Goal: Task Accomplishment & Management: Complete application form

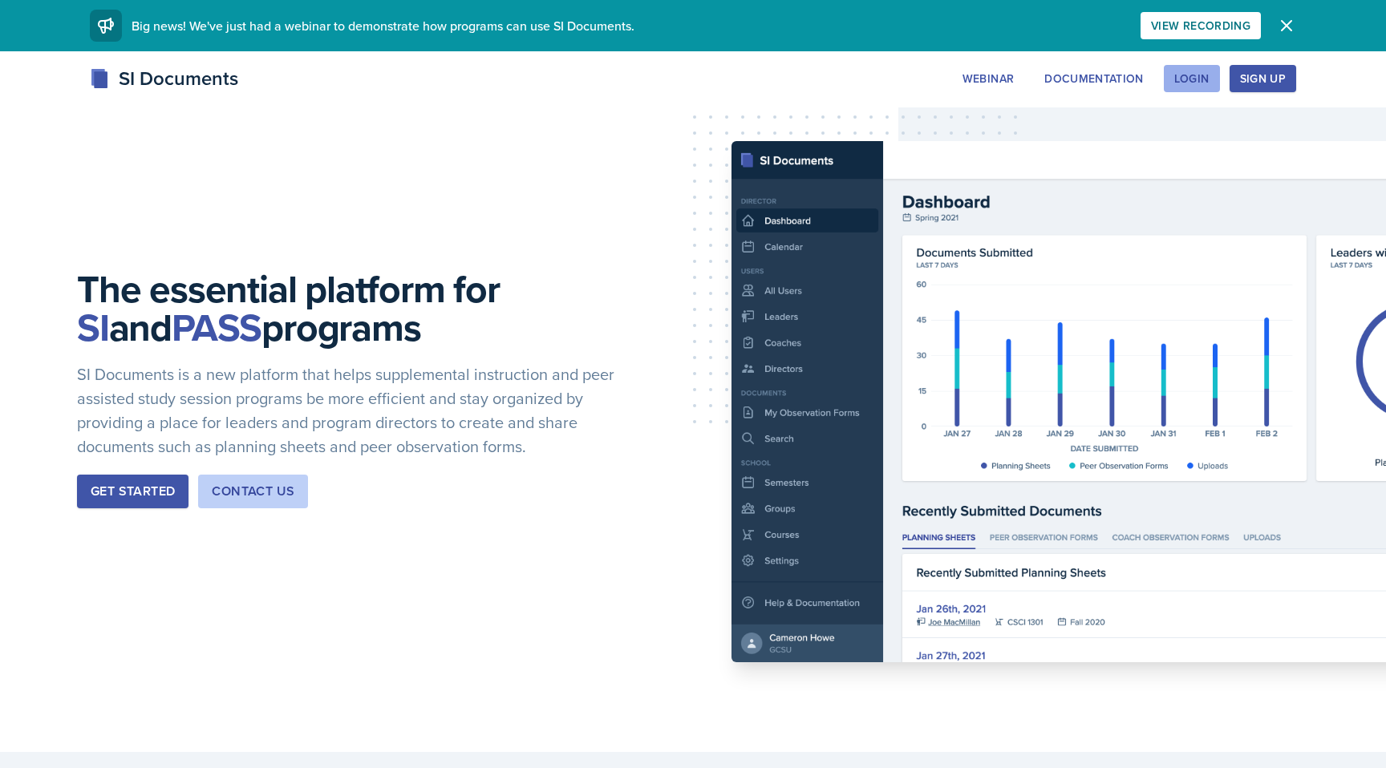
click at [1200, 90] on button "Login" at bounding box center [1192, 78] width 56 height 27
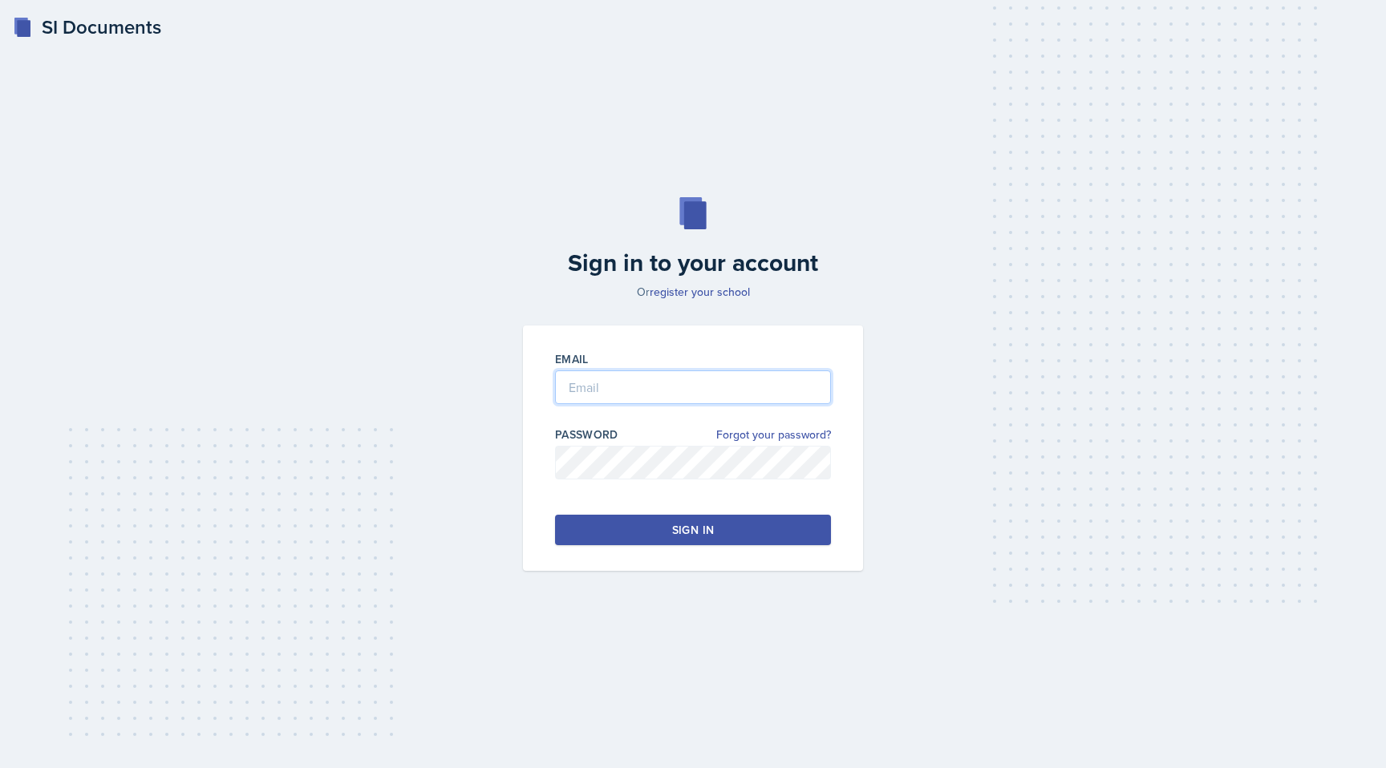
click at [706, 383] on input "email" at bounding box center [693, 387] width 276 height 34
type input "[EMAIL_ADDRESS][DOMAIN_NAME]"
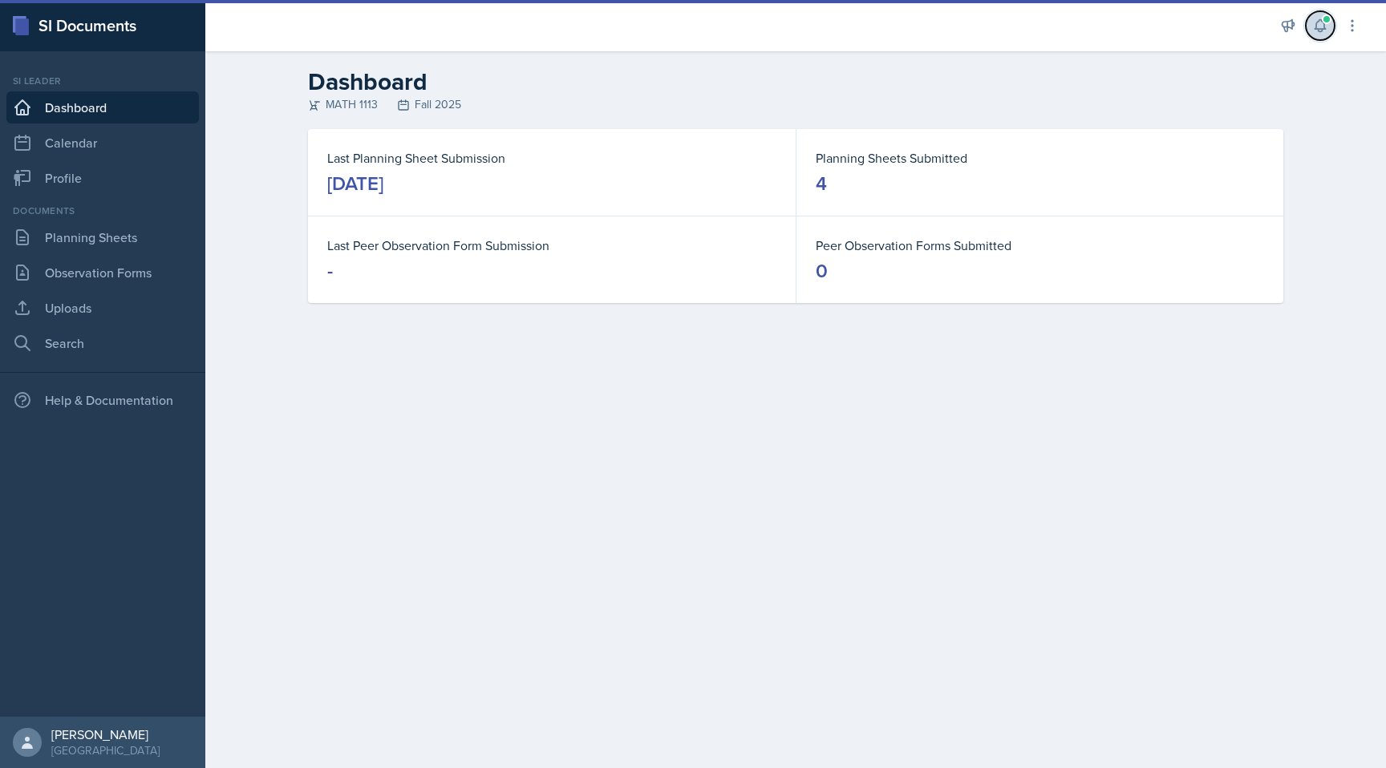
click at [1319, 26] on icon at bounding box center [1320, 26] width 16 height 16
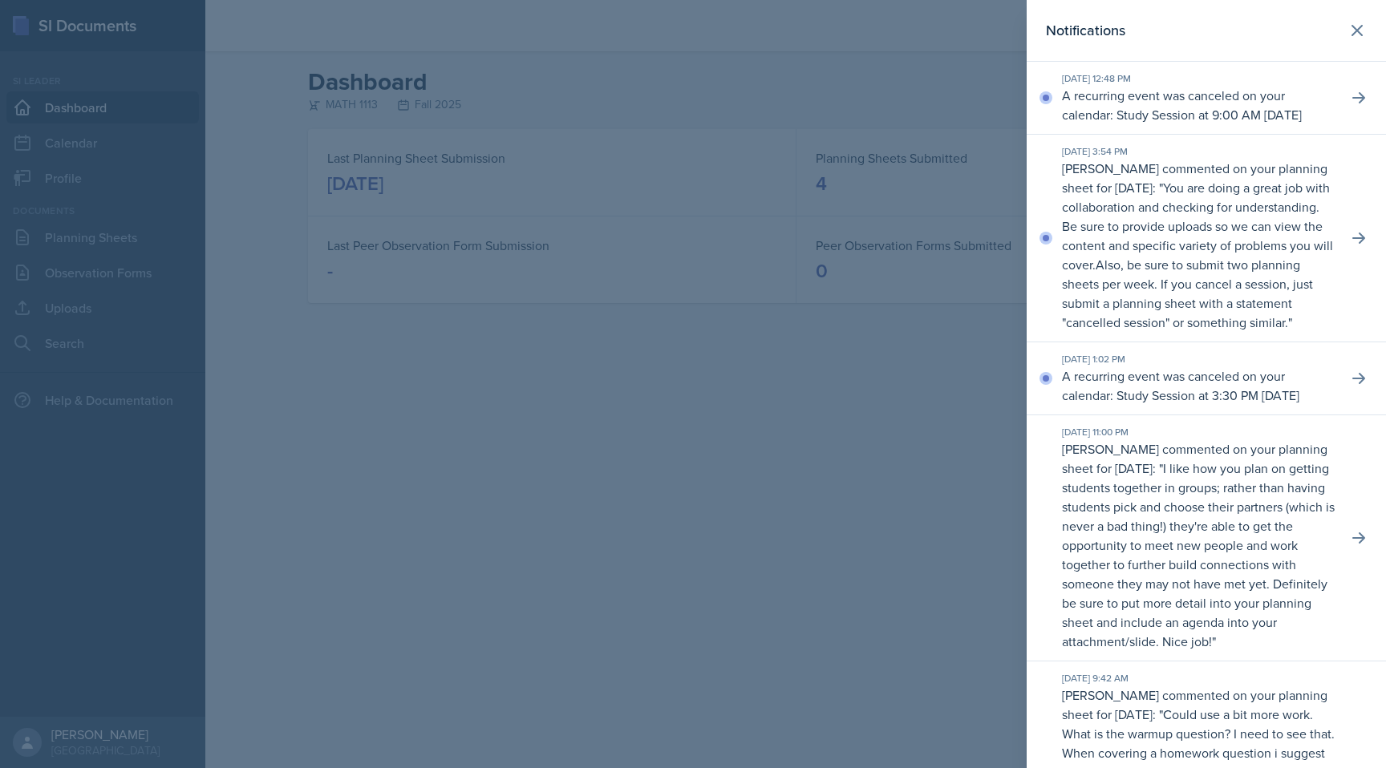
click at [925, 411] on div at bounding box center [693, 384] width 1386 height 768
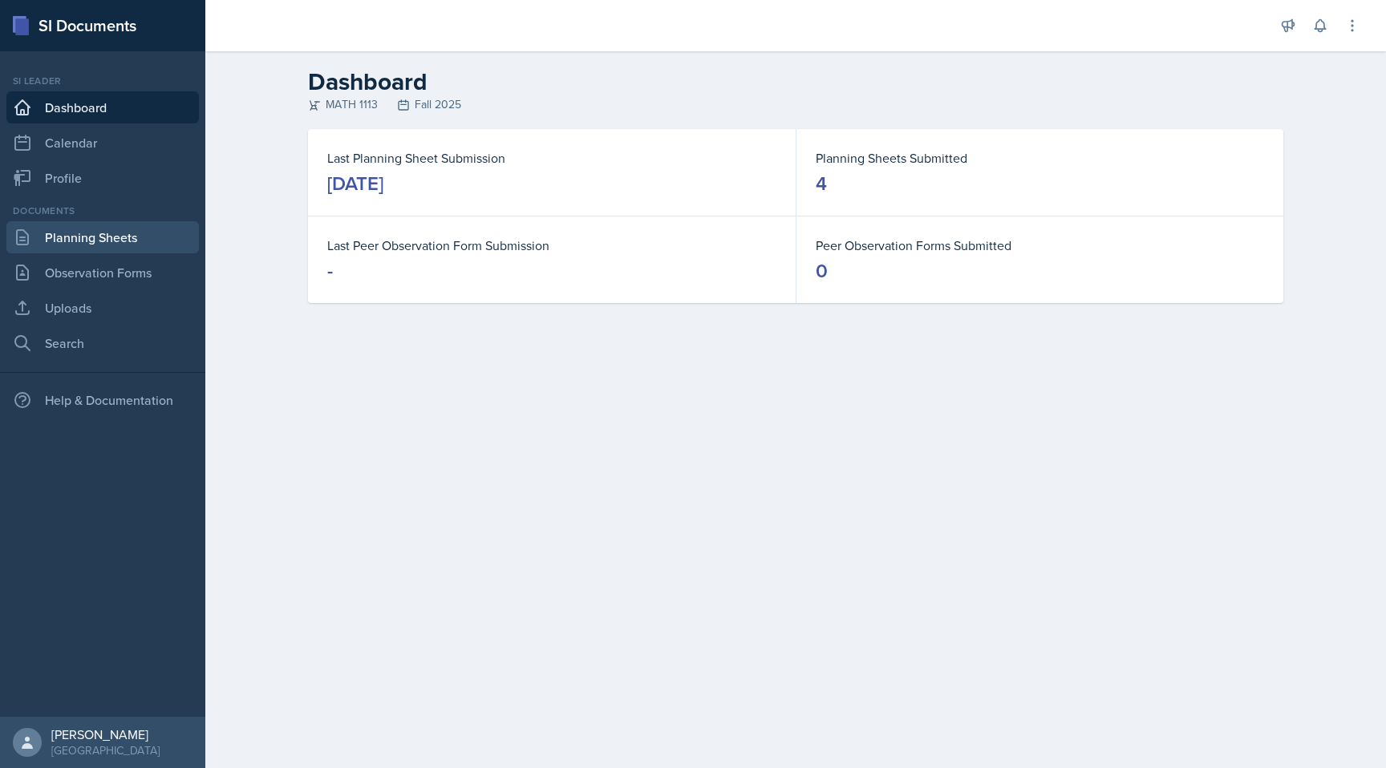
click at [87, 252] on link "Planning Sheets" at bounding box center [102, 237] width 192 height 32
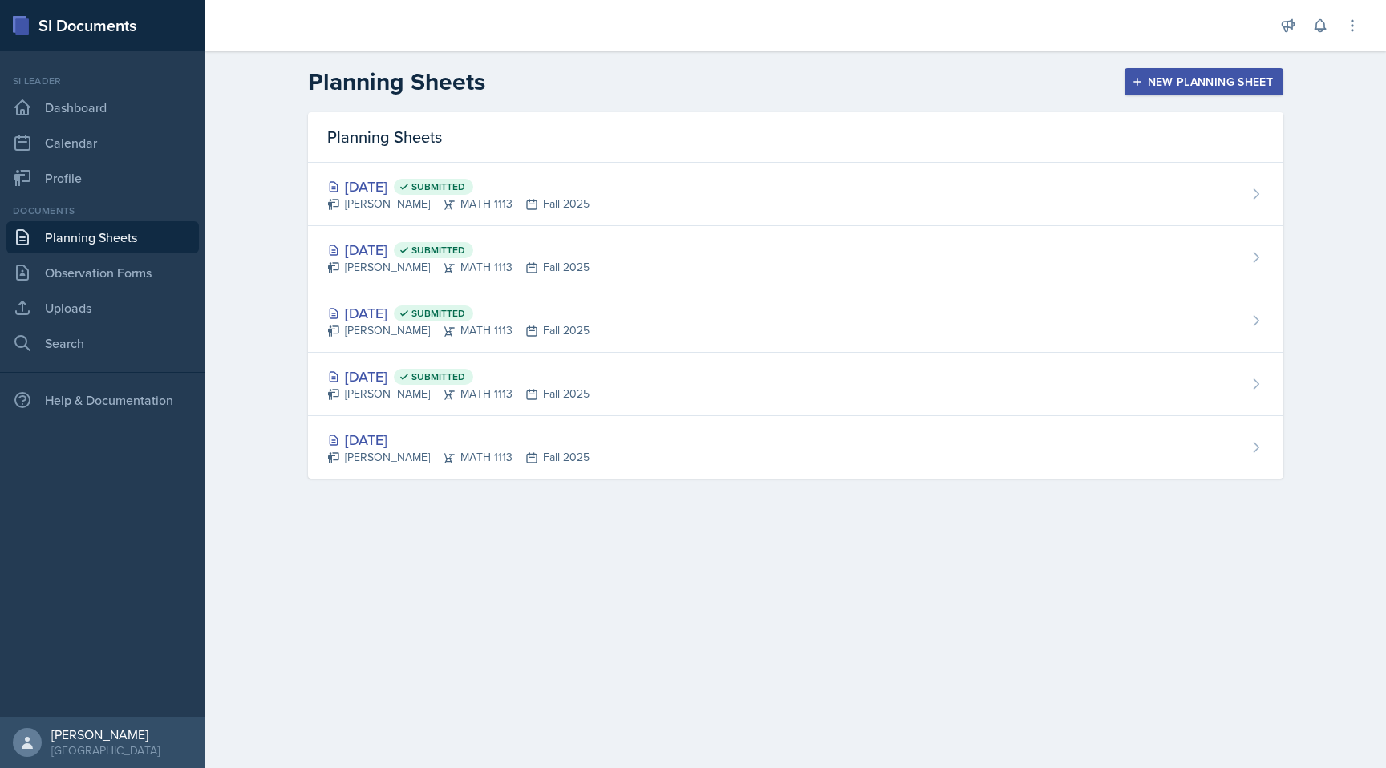
click at [1155, 88] on div "New Planning Sheet" at bounding box center [1204, 81] width 138 height 13
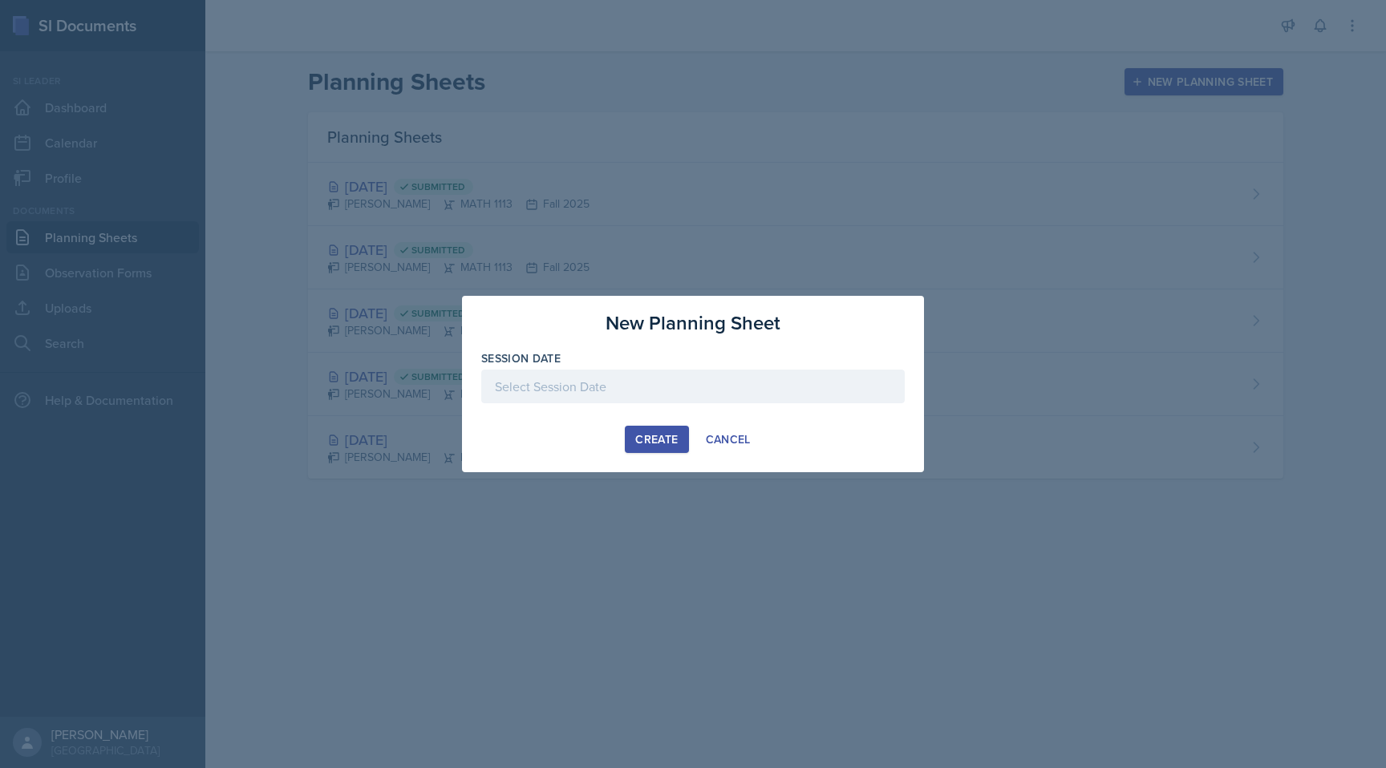
click at [852, 386] on div at bounding box center [692, 387] width 423 height 34
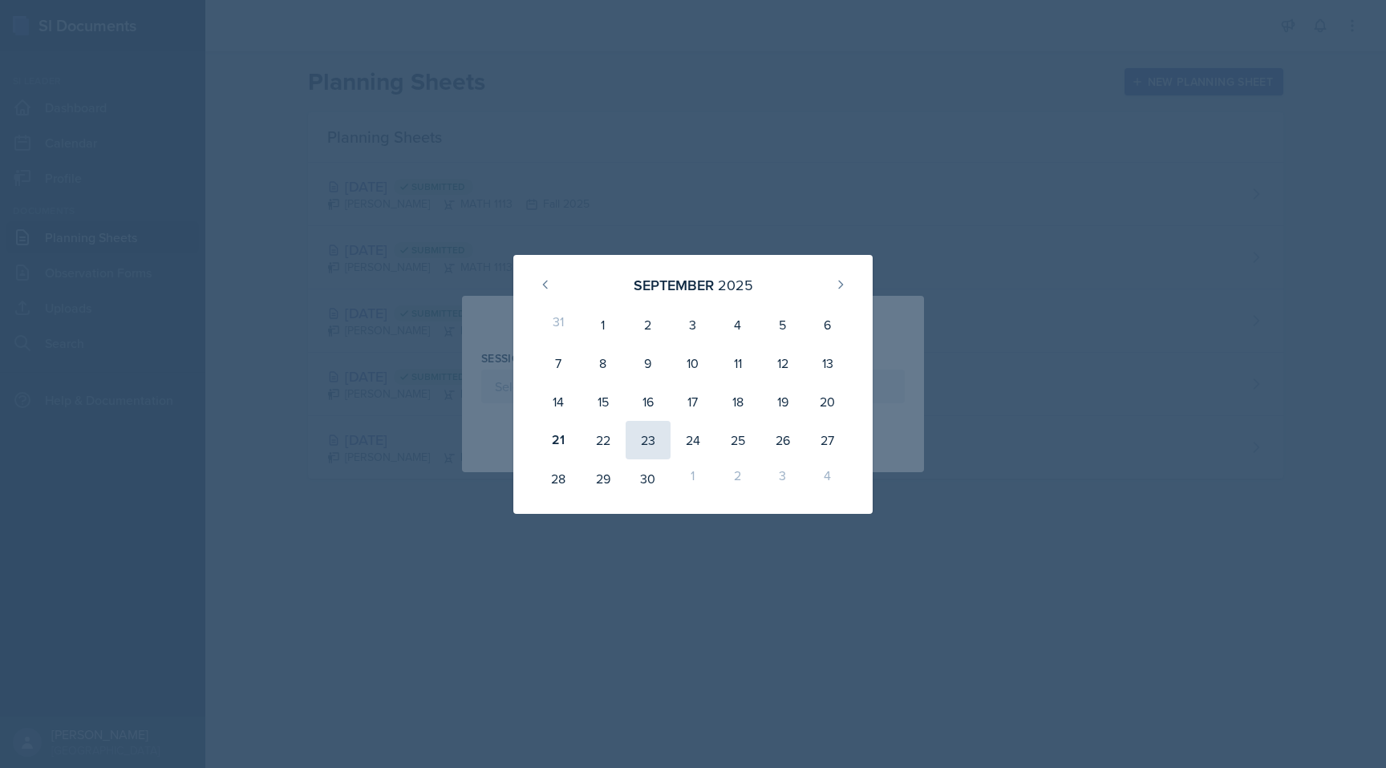
click at [657, 439] on div "23" at bounding box center [648, 440] width 45 height 38
type input "[DATE]"
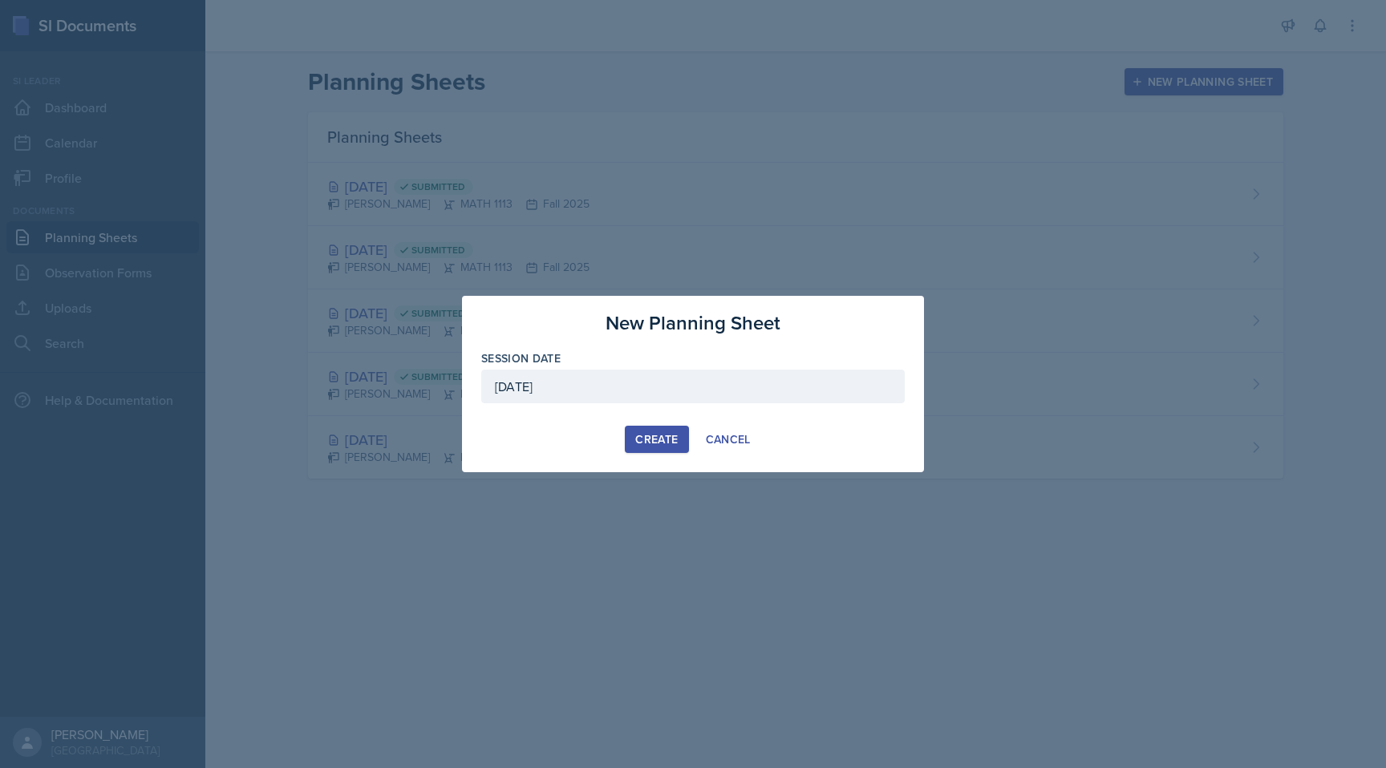
click at [658, 439] on div "Create" at bounding box center [656, 439] width 43 height 13
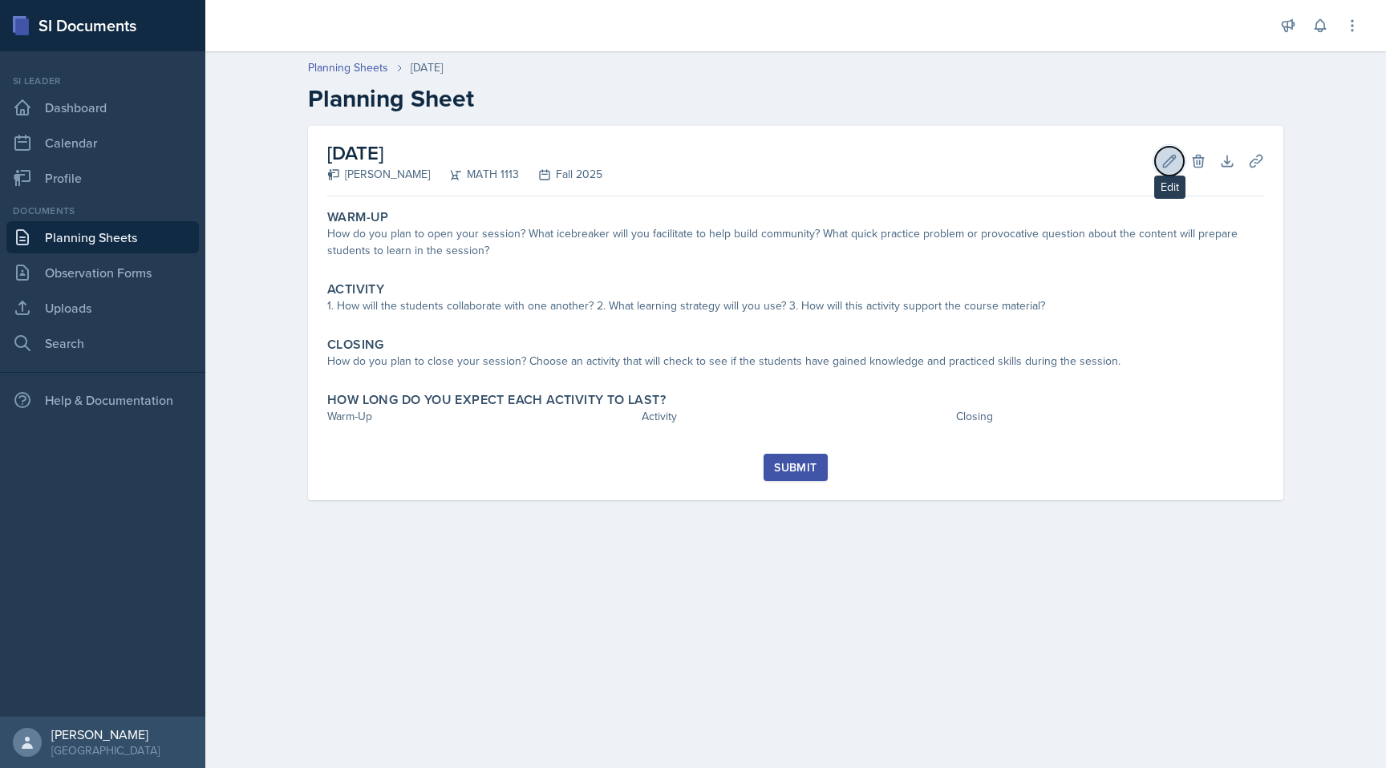
click at [1164, 157] on icon at bounding box center [1169, 161] width 16 height 16
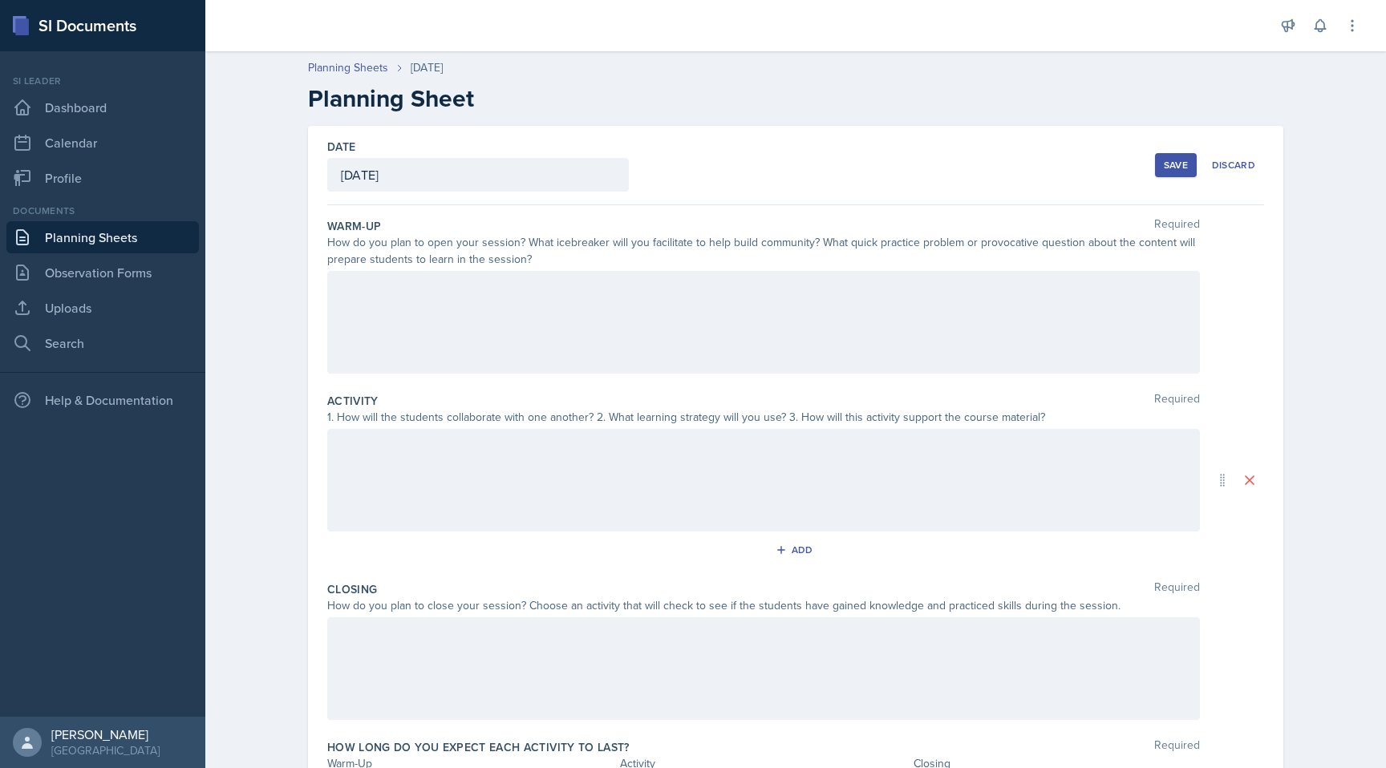
click at [940, 340] on div at bounding box center [763, 322] width 872 height 103
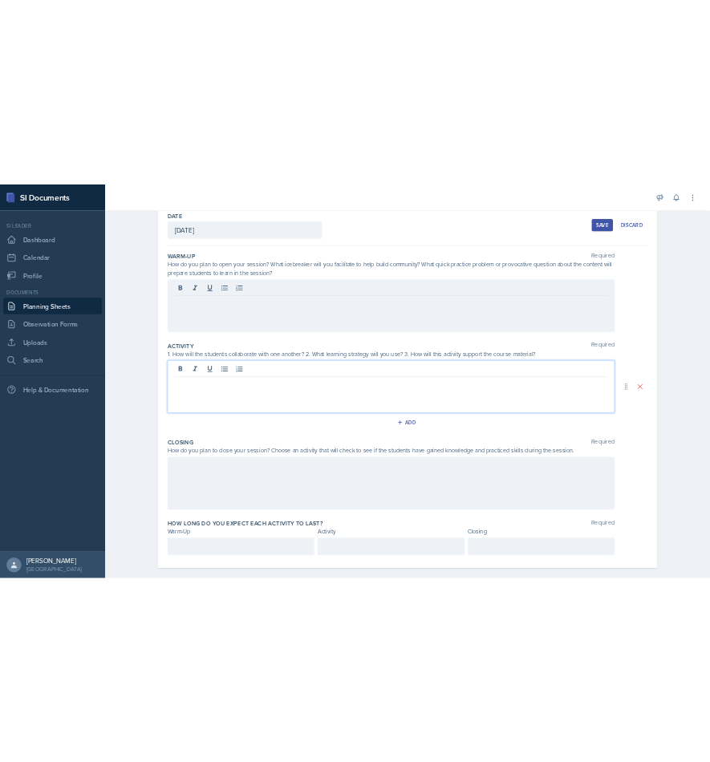
scroll to position [105, 0]
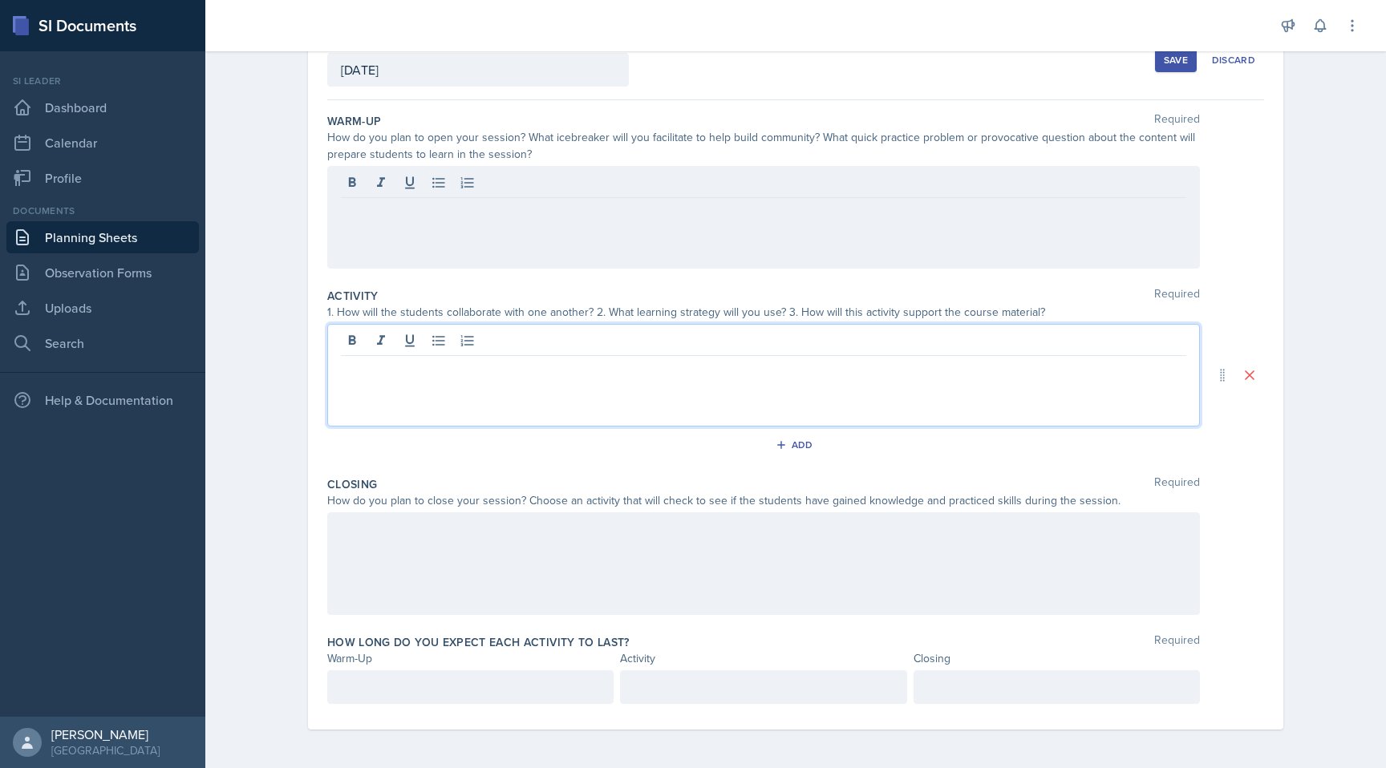
click at [850, 362] on p at bounding box center [763, 368] width 845 height 19
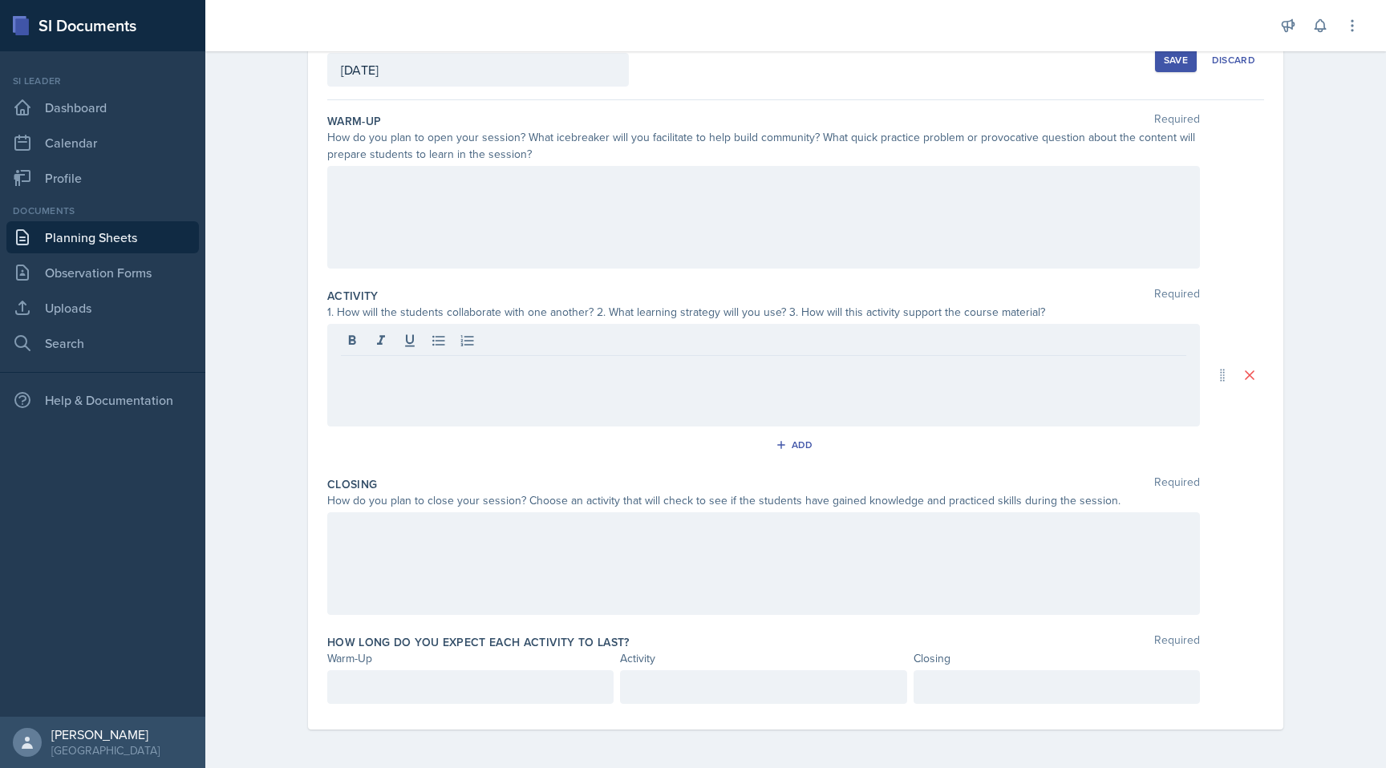
click at [764, 171] on div at bounding box center [763, 217] width 872 height 103
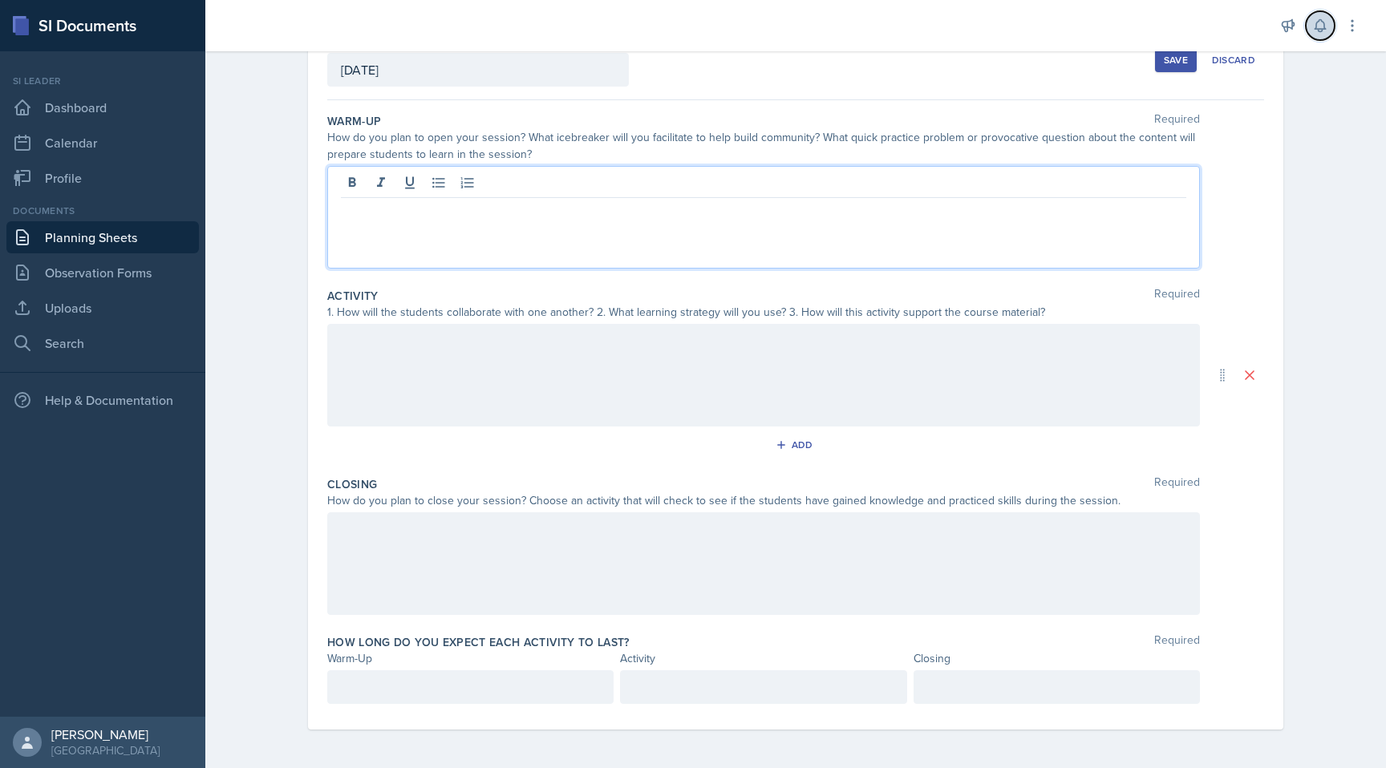
click at [1315, 19] on icon at bounding box center [1320, 26] width 16 height 16
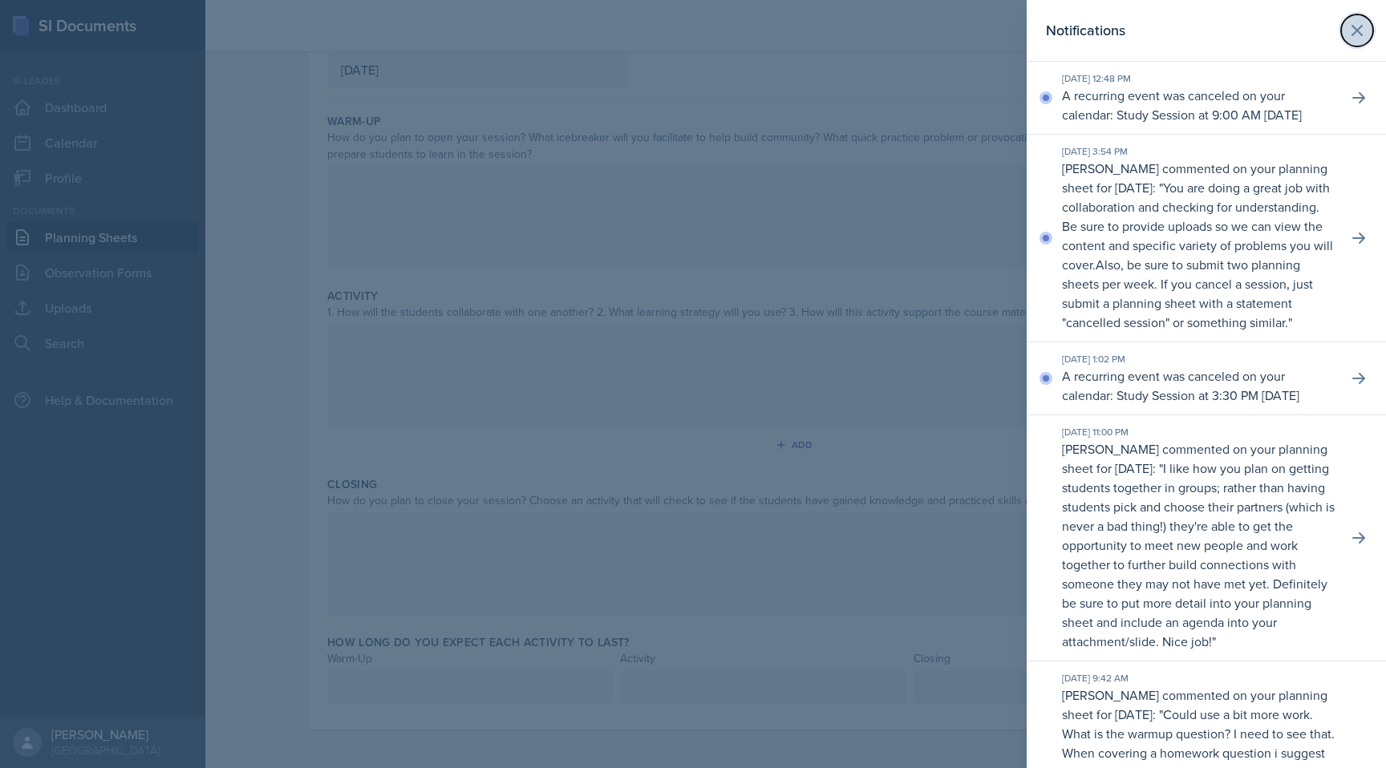
click at [1360, 37] on icon at bounding box center [1356, 30] width 19 height 19
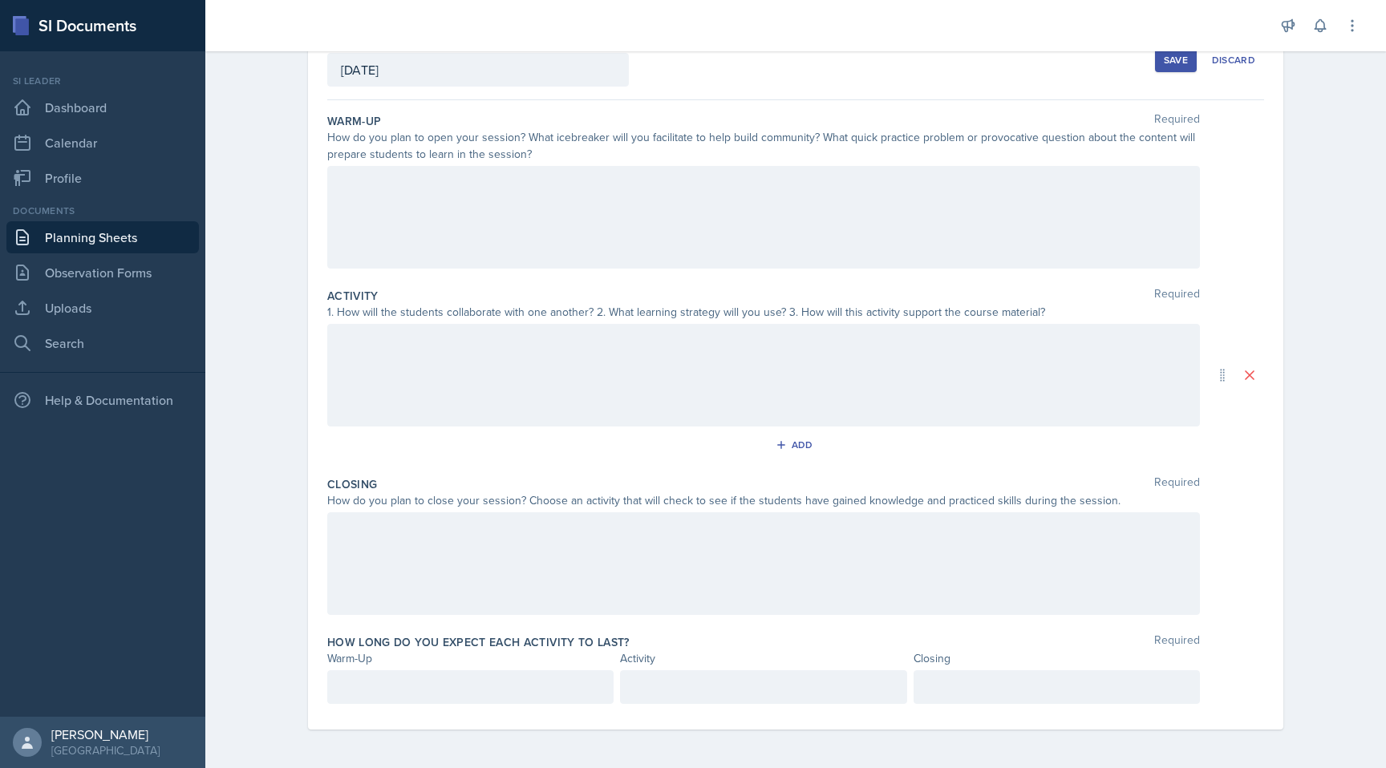
click at [772, 246] on div at bounding box center [763, 217] width 872 height 103
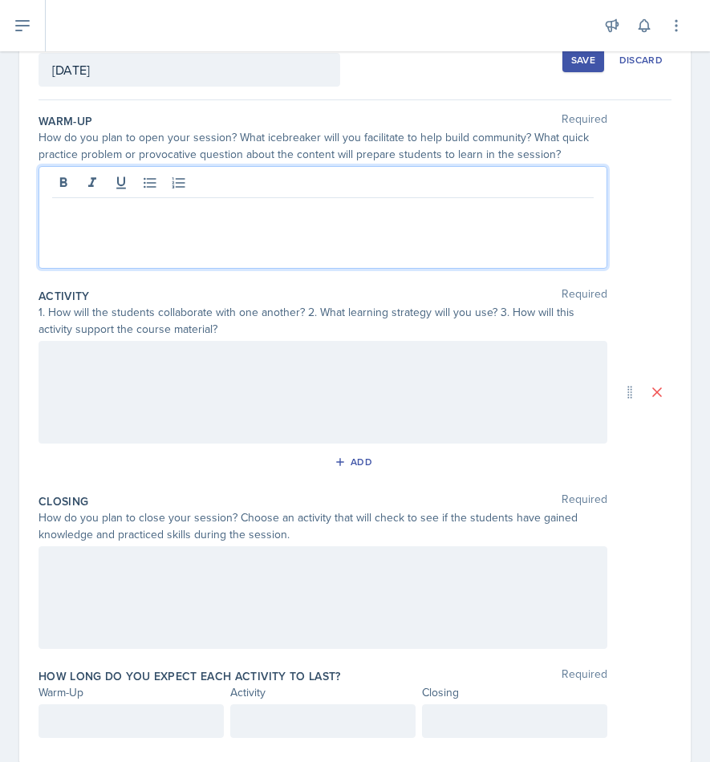
scroll to position [104, 0]
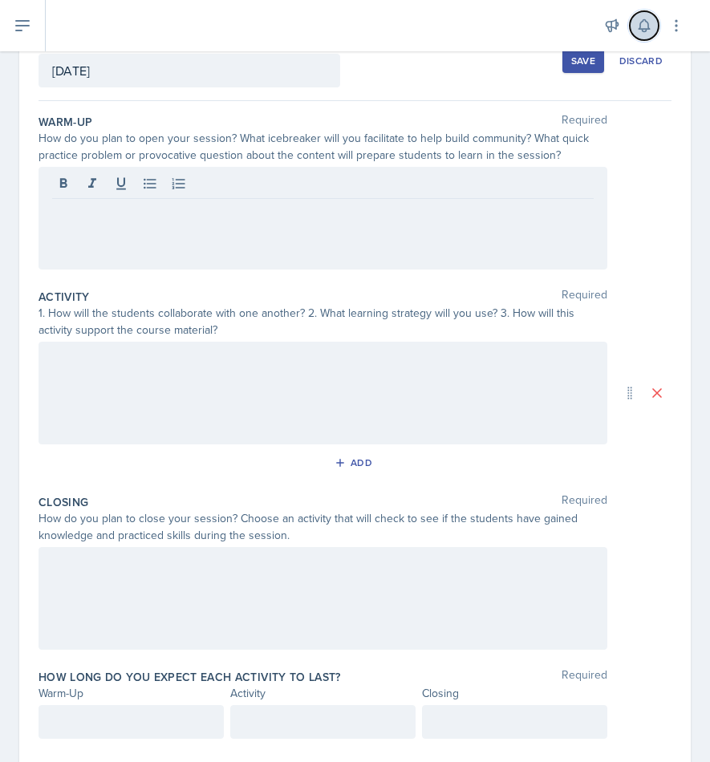
click at [648, 16] on button at bounding box center [644, 25] width 29 height 29
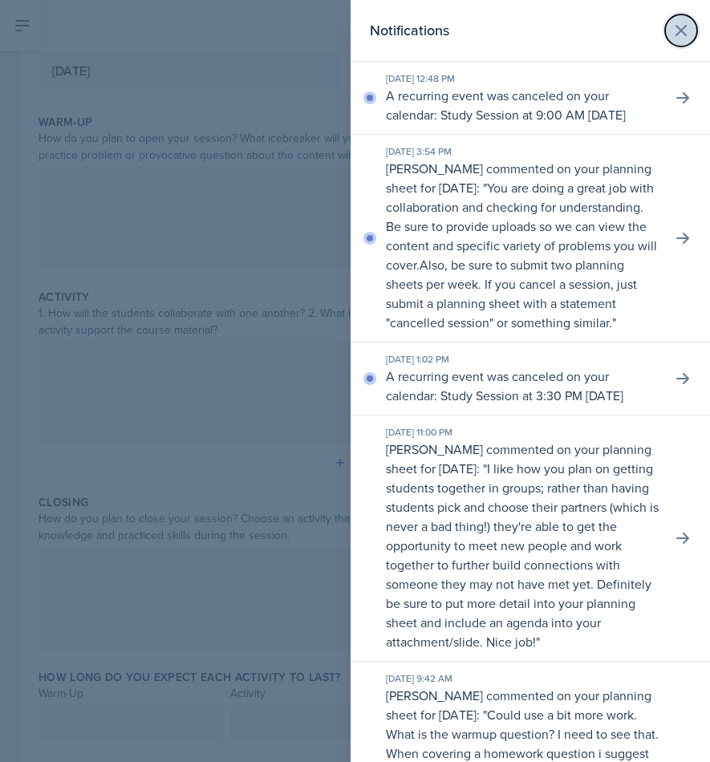
click at [678, 31] on icon at bounding box center [680, 30] width 19 height 19
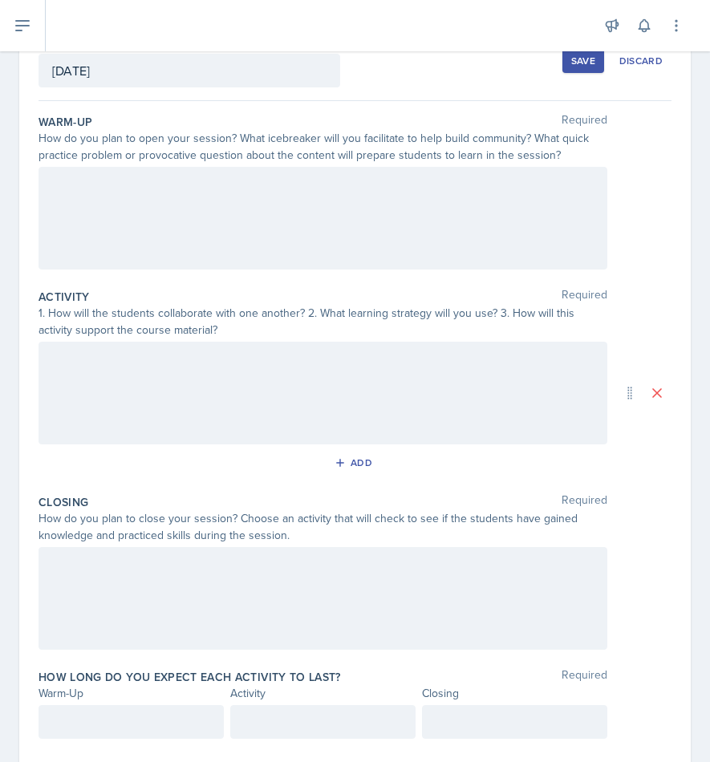
click at [217, 198] on div at bounding box center [322, 218] width 569 height 103
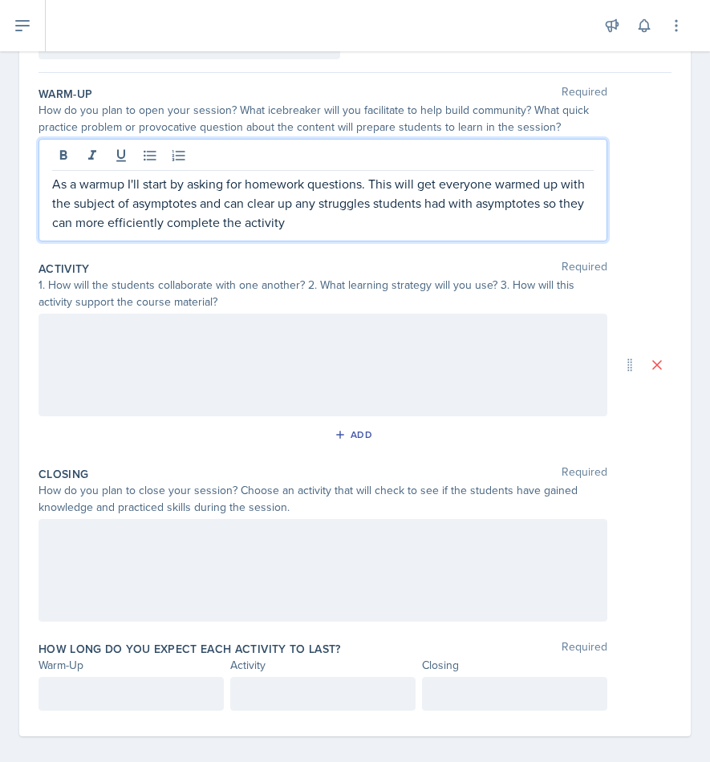
click at [211, 357] on div at bounding box center [322, 365] width 569 height 103
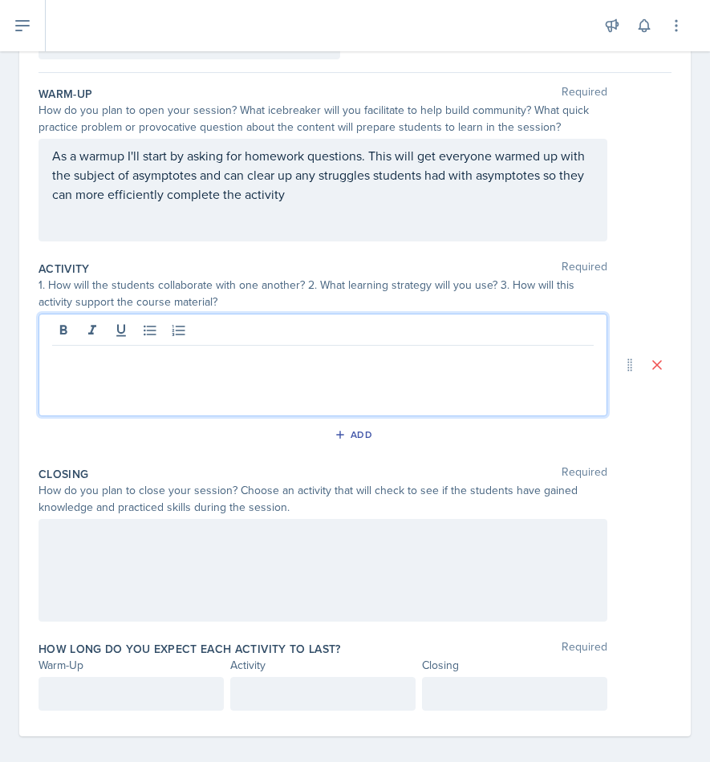
scroll to position [145, 0]
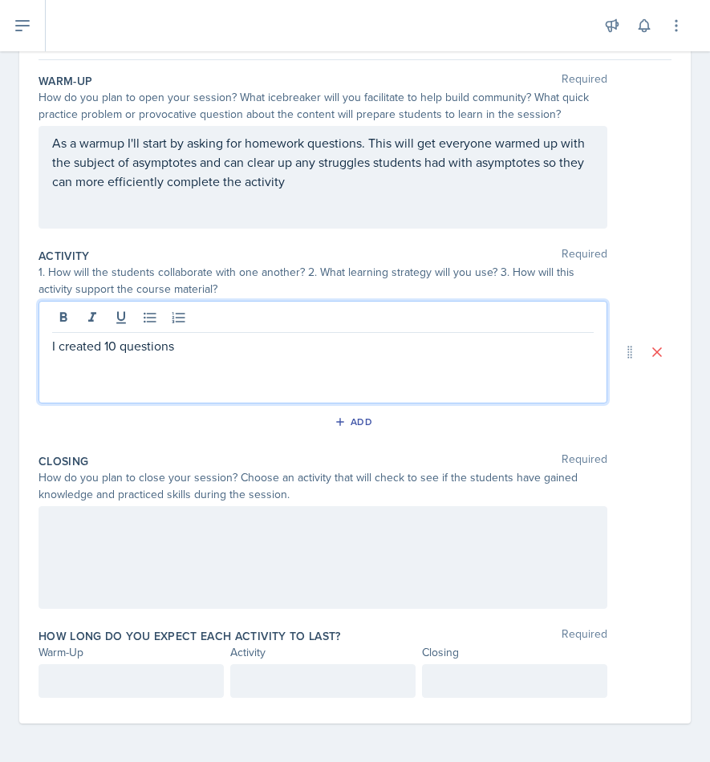
click at [120, 350] on p "I created 10 questions" at bounding box center [322, 345] width 541 height 19
click at [367, 348] on p "I created 10 domain and asymptotes questions" at bounding box center [322, 345] width 541 height 19
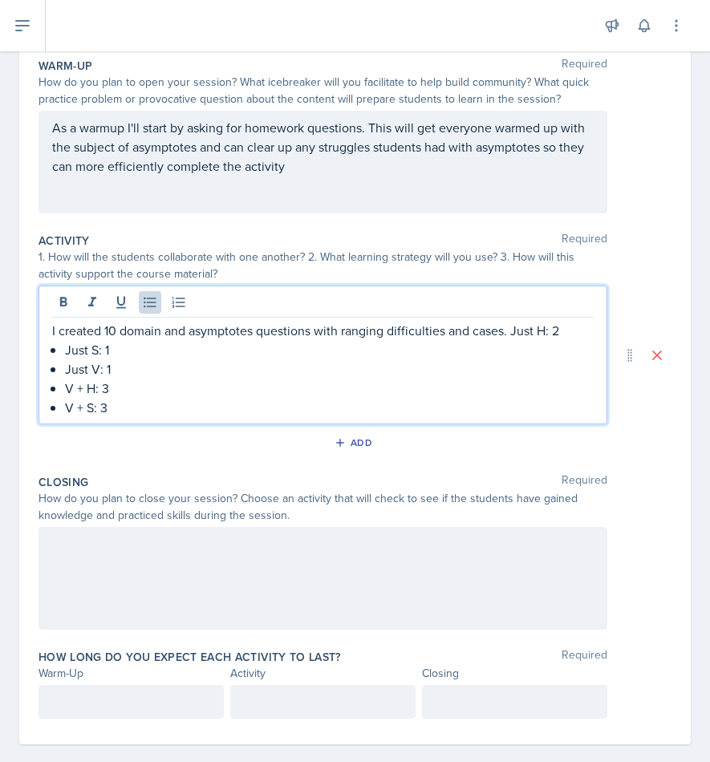
click at [512, 333] on p "I created 10 domain and asymptotes questions with ranging difficulties and case…" at bounding box center [322, 330] width 541 height 19
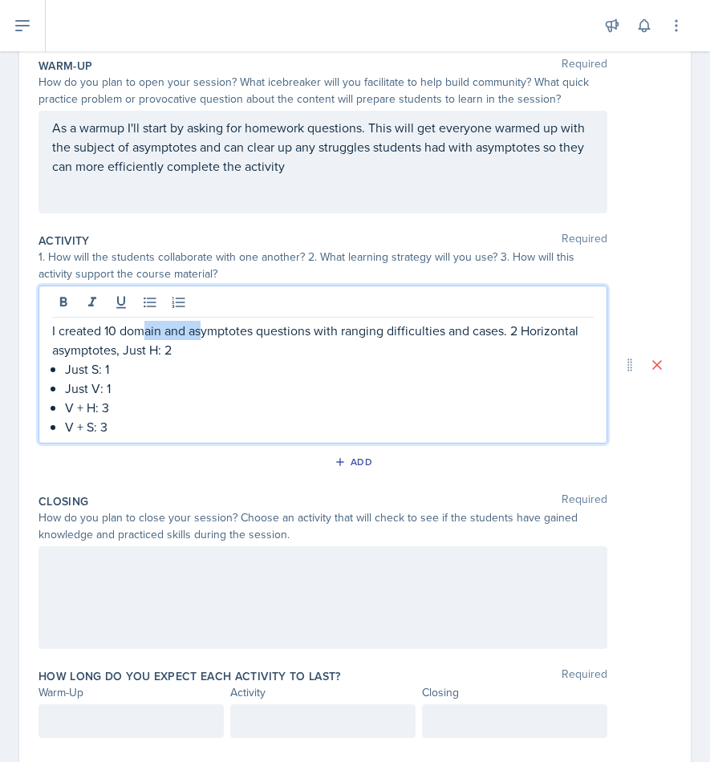
drag, startPoint x: 200, startPoint y: 337, endPoint x: 144, endPoint y: 337, distance: 56.1
click at [144, 337] on p "I created 10 domain and asymptotes questions with ranging difficulties and case…" at bounding box center [322, 340] width 541 height 38
click at [182, 349] on p "I created 10 domain and asymptotes questions with ranging difficulties and case…" at bounding box center [322, 340] width 541 height 38
drag, startPoint x: 172, startPoint y: 349, endPoint x: 125, endPoint y: 350, distance: 46.5
click at [124, 350] on p "I created 10 domain and asymptotes questions with ranging difficulties and case…" at bounding box center [322, 340] width 541 height 38
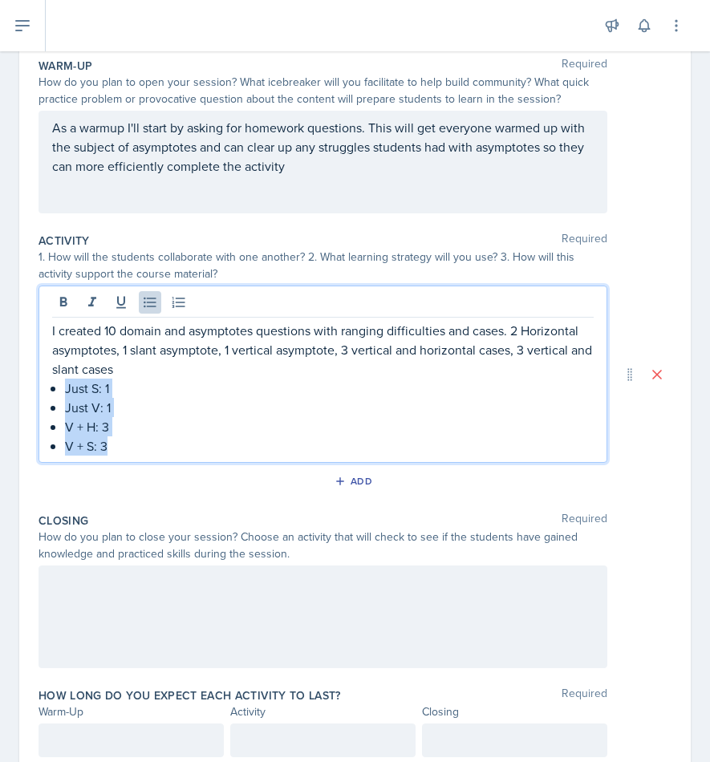
drag, startPoint x: 174, startPoint y: 442, endPoint x: 36, endPoint y: 388, distance: 148.0
click at [36, 388] on div "Date [DATE] [DATE] 31 1 2 3 4 5 6 7 8 9 10 11 12 13 14 15 16 17 18 19 20 21 22 …" at bounding box center [354, 374] width 671 height 817
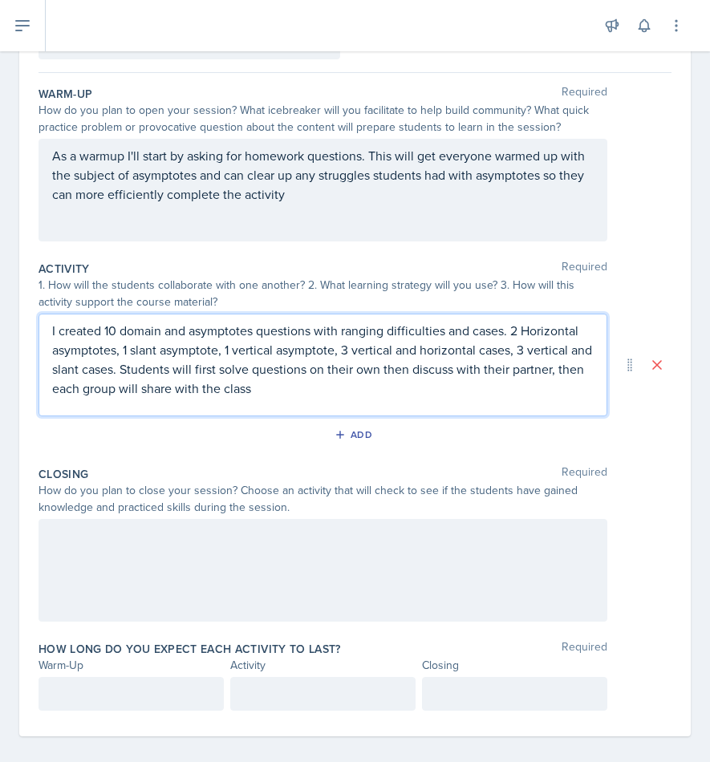
click at [164, 593] on div at bounding box center [322, 570] width 569 height 103
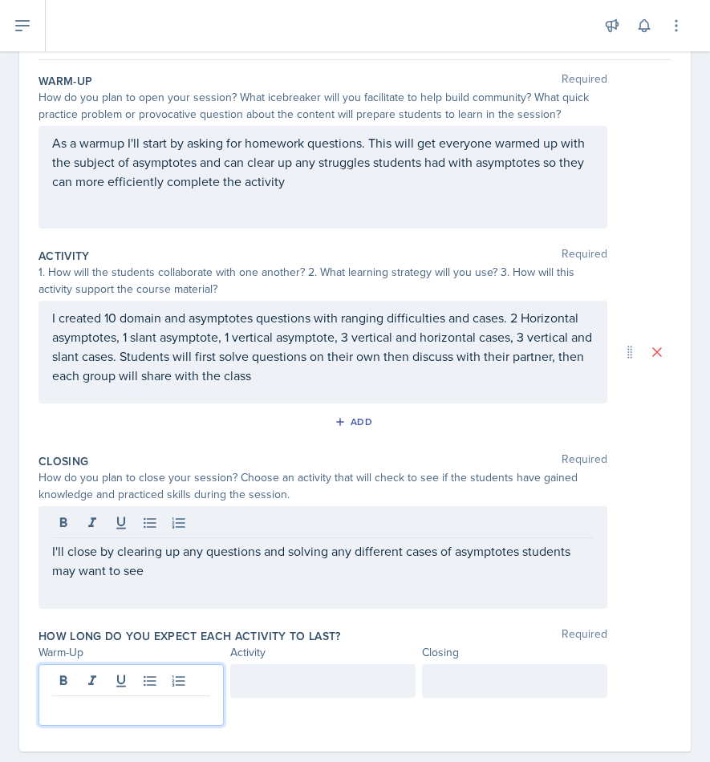
scroll to position [160, 0]
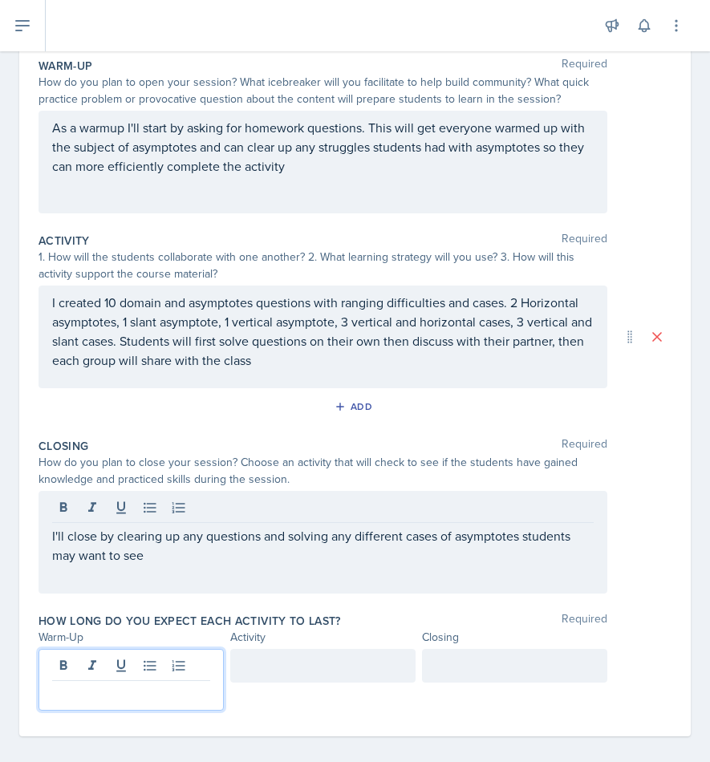
click at [76, 685] on p at bounding box center [131, 693] width 158 height 19
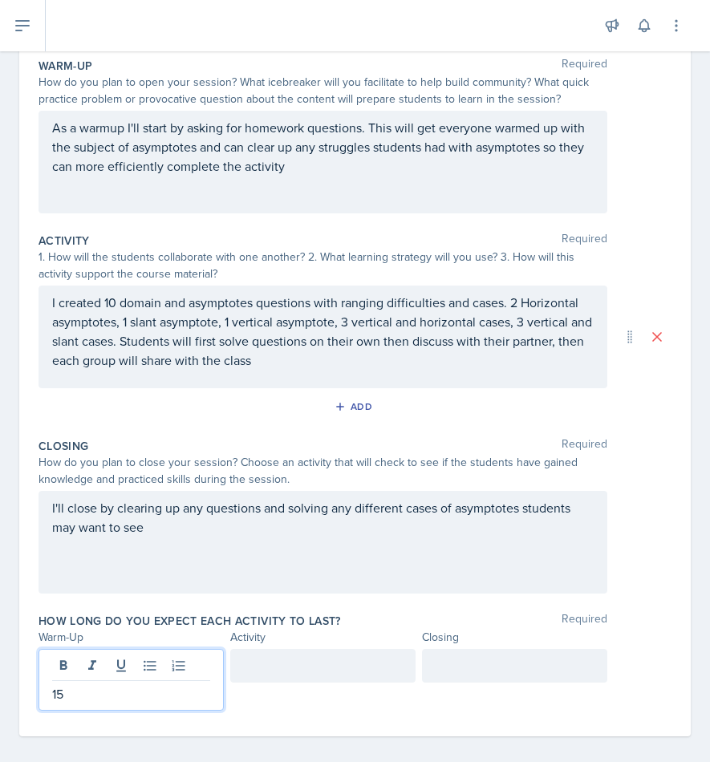
click at [263, 670] on div at bounding box center [322, 666] width 185 height 34
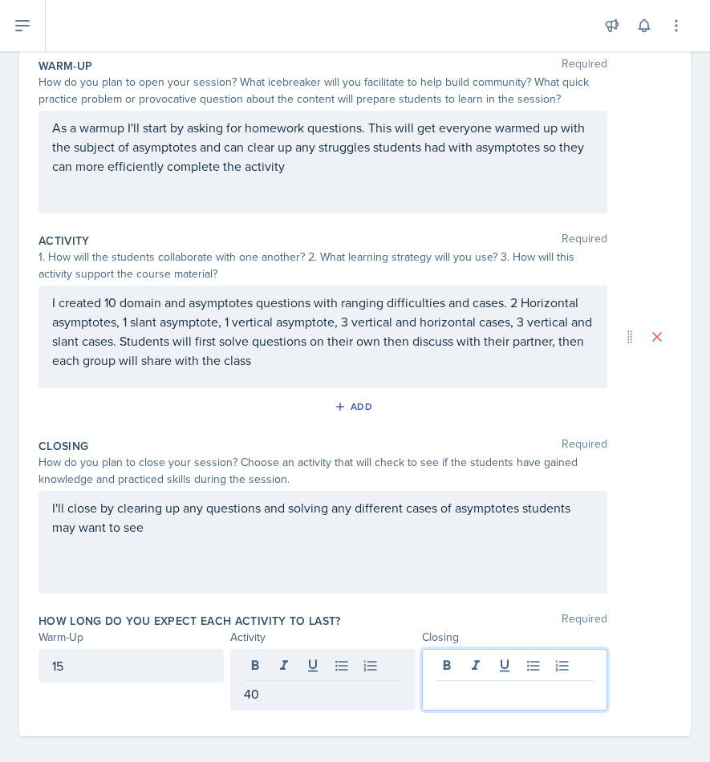
click at [440, 667] on div at bounding box center [514, 680] width 185 height 62
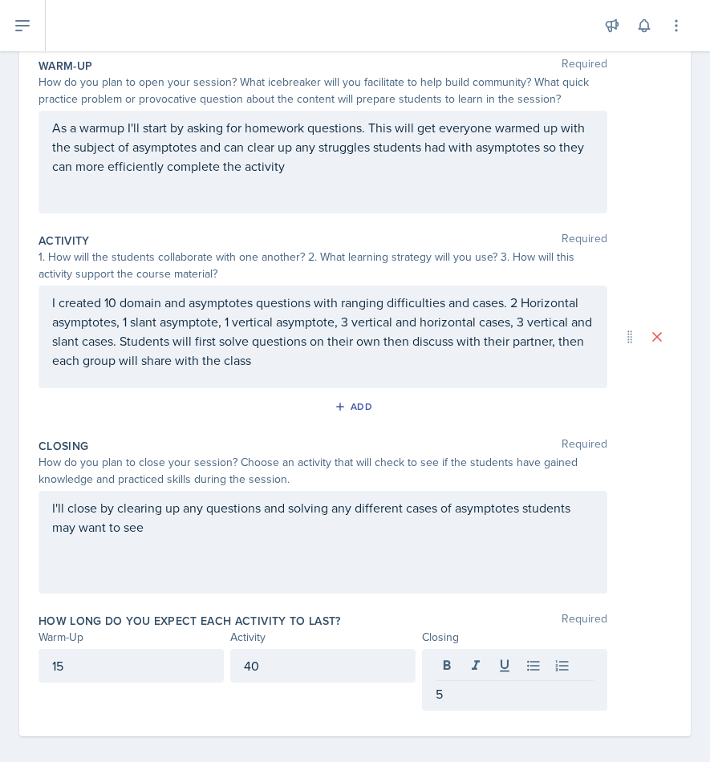
click at [383, 621] on div "How long do you expect each activity to last? Required" at bounding box center [354, 621] width 633 height 16
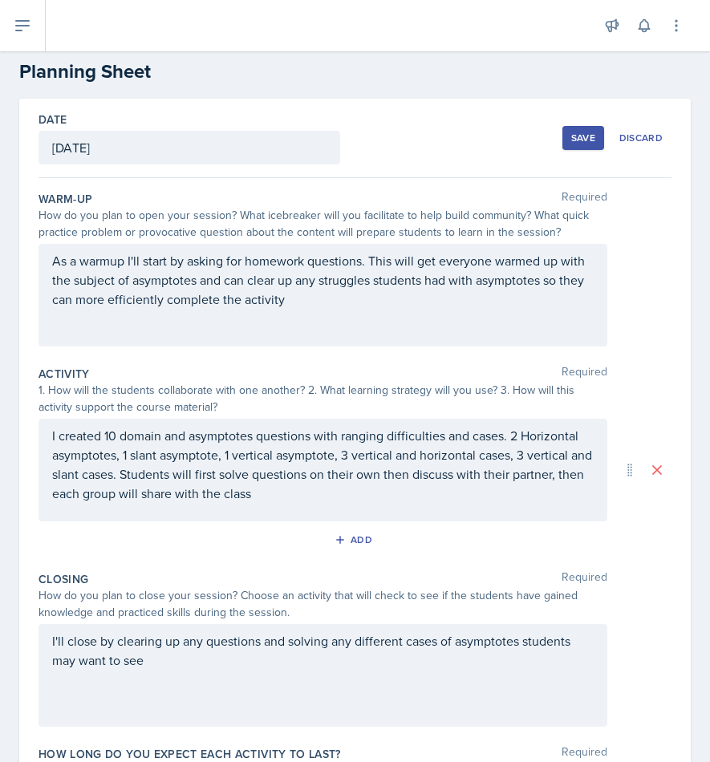
scroll to position [0, 0]
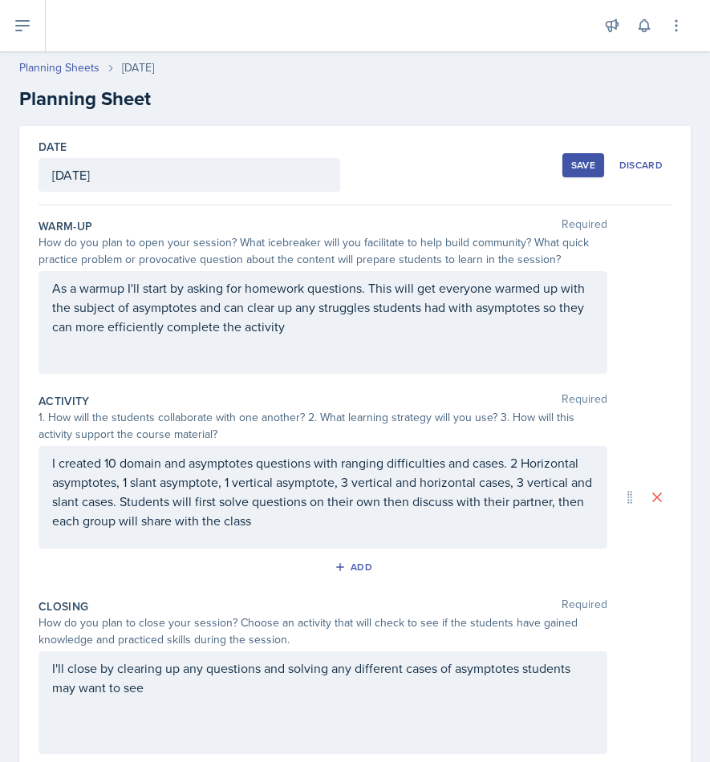
click at [586, 163] on div "Save" at bounding box center [583, 165] width 24 height 13
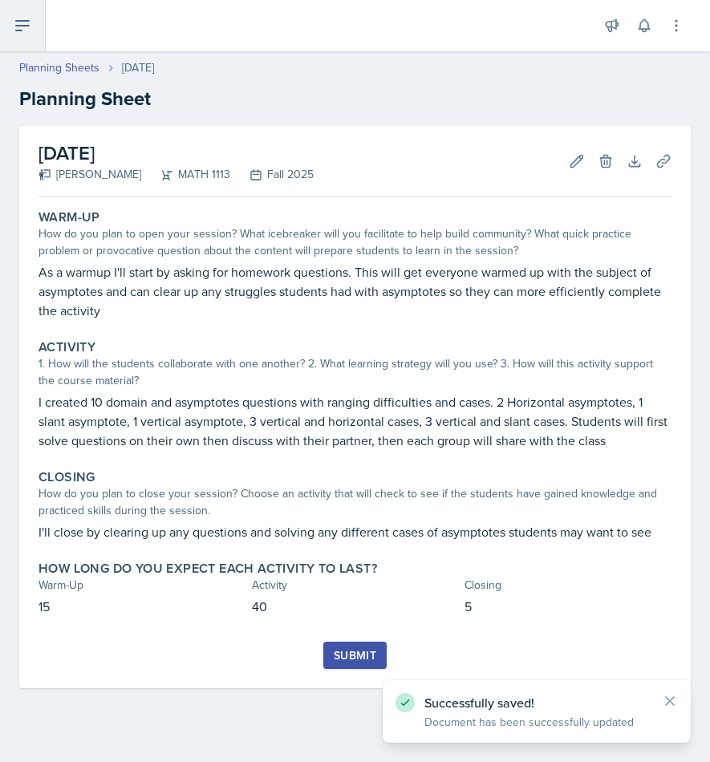
click at [15, 30] on icon at bounding box center [22, 25] width 19 height 19
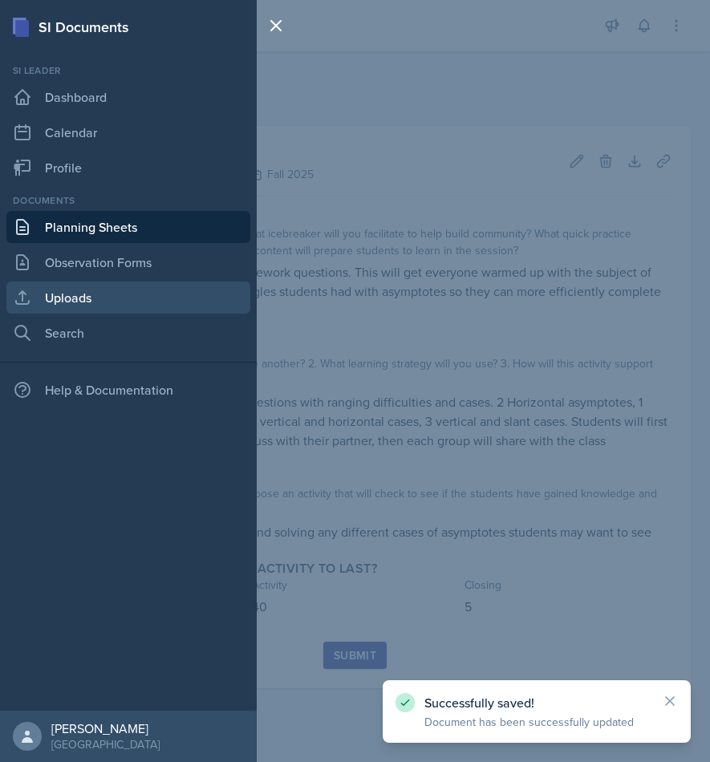
click at [110, 294] on link "Uploads" at bounding box center [128, 297] width 244 height 32
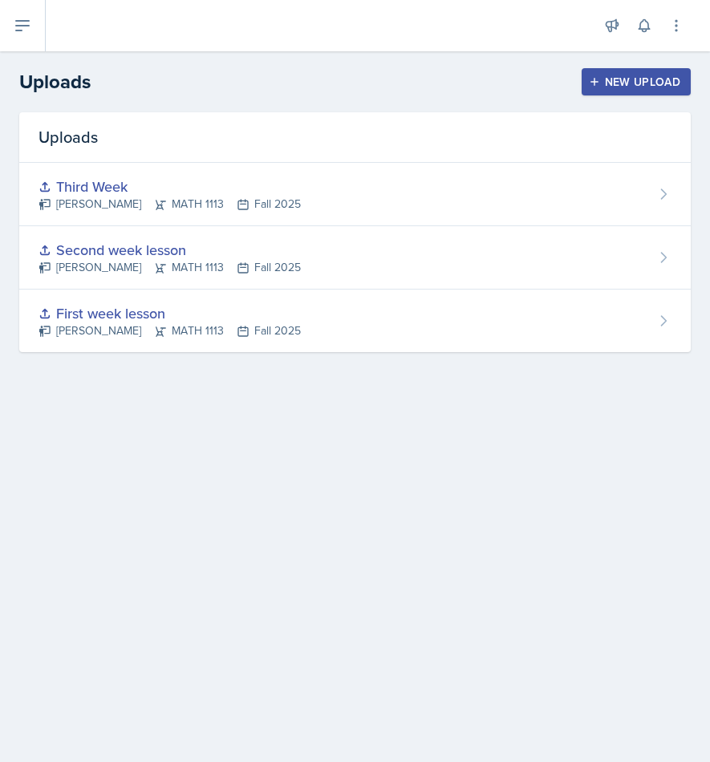
click at [658, 81] on div "New Upload" at bounding box center [636, 81] width 89 height 13
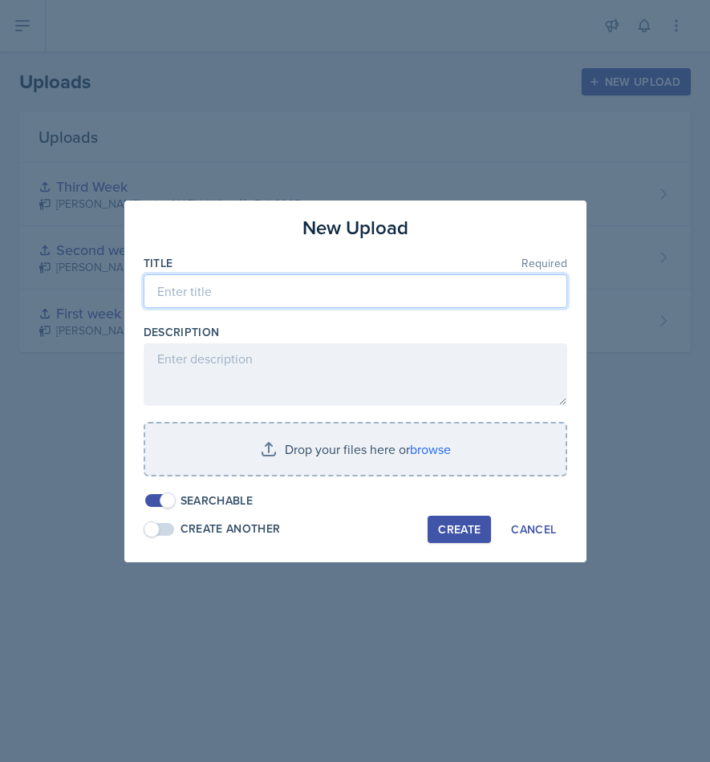
click at [318, 299] on input at bounding box center [355, 291] width 423 height 34
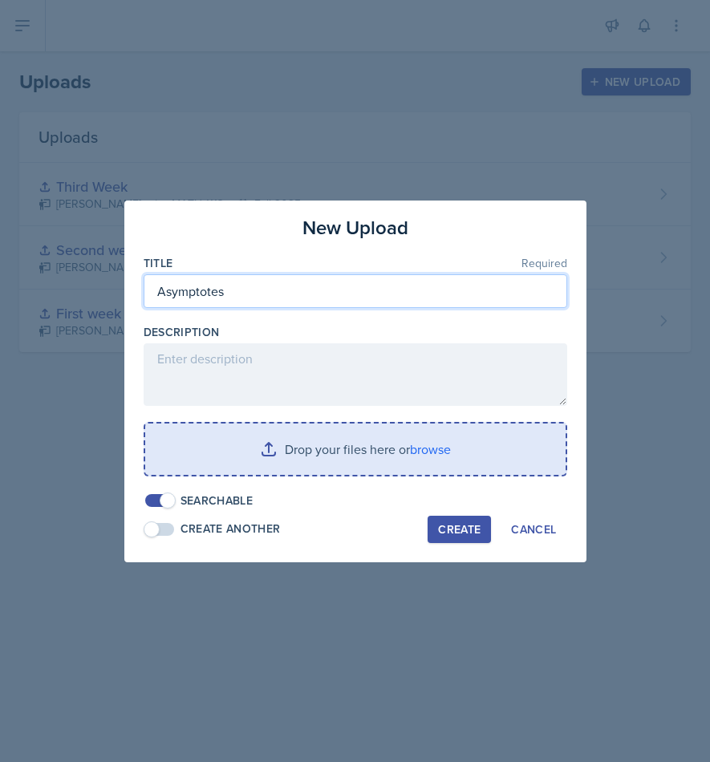
type input "Asymptotes"
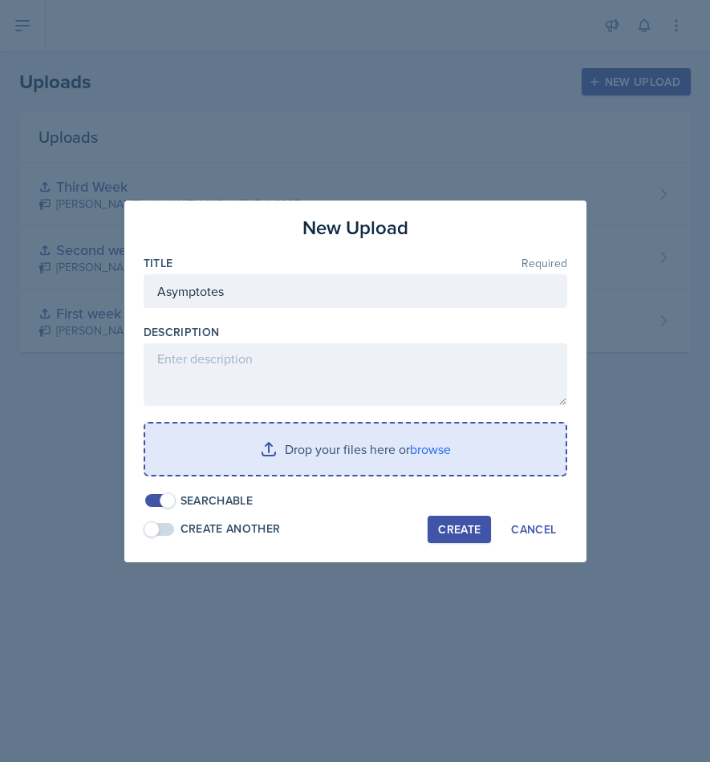
click at [362, 449] on input "file" at bounding box center [355, 448] width 420 height 51
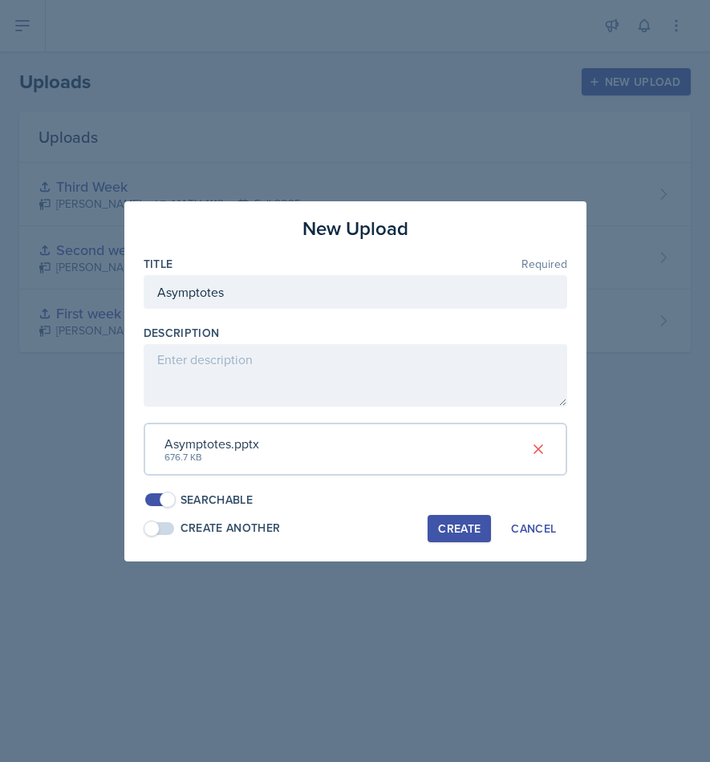
click at [447, 524] on div "Create" at bounding box center [459, 528] width 43 height 13
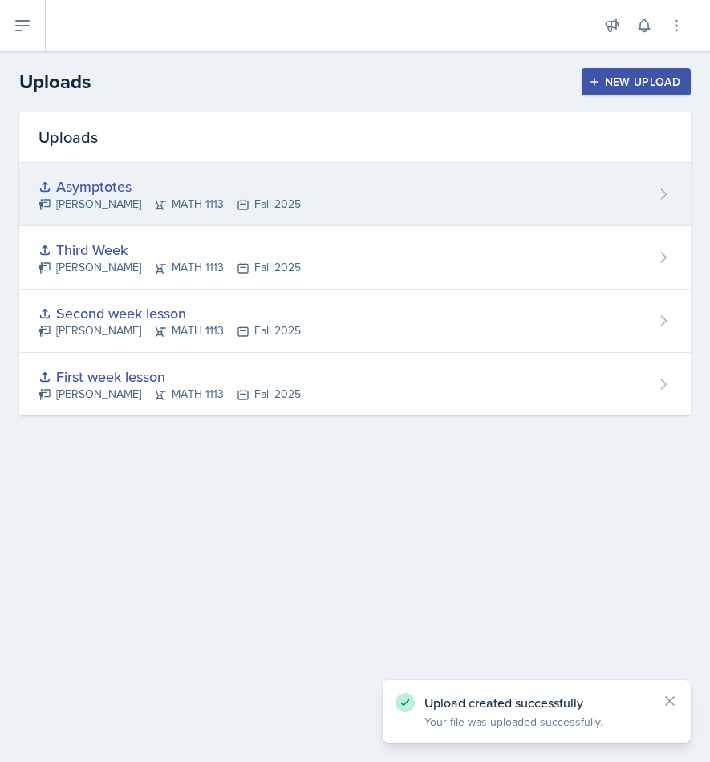
click at [227, 199] on div "[PERSON_NAME] MATH 1113 Fall 2025" at bounding box center [169, 204] width 262 height 17
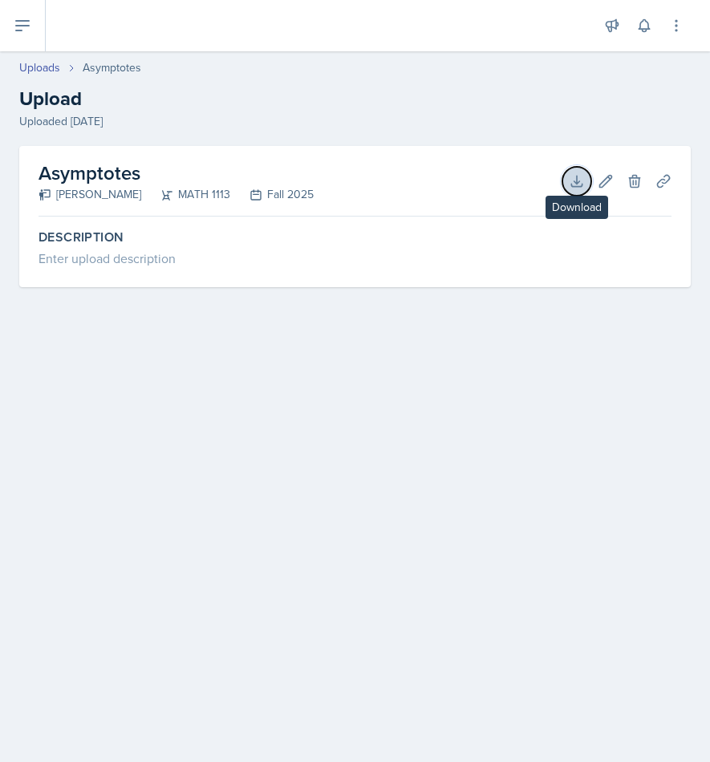
click at [573, 173] on icon at bounding box center [577, 181] width 16 height 16
click at [19, 26] on icon at bounding box center [22, 26] width 13 height 10
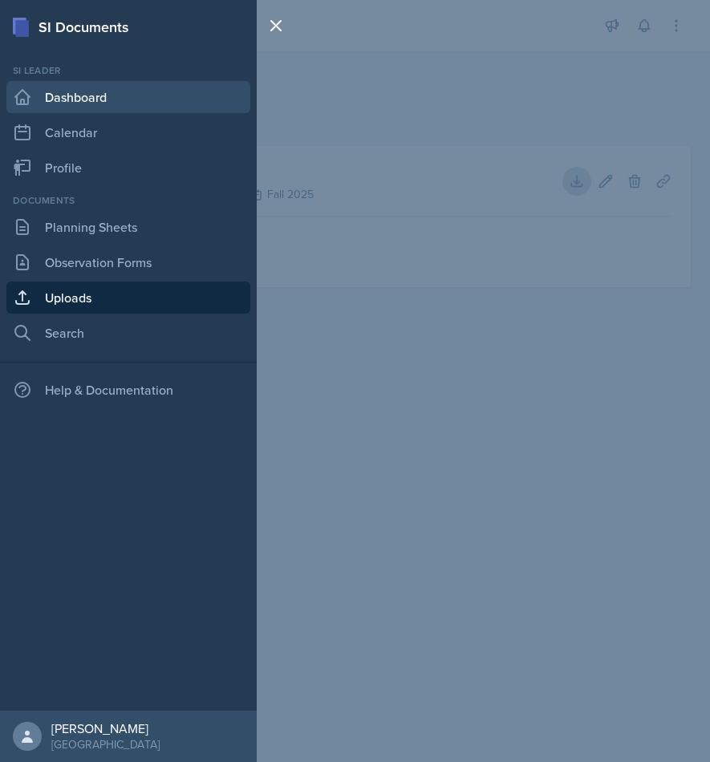
click at [91, 91] on link "Dashboard" at bounding box center [128, 97] width 244 height 32
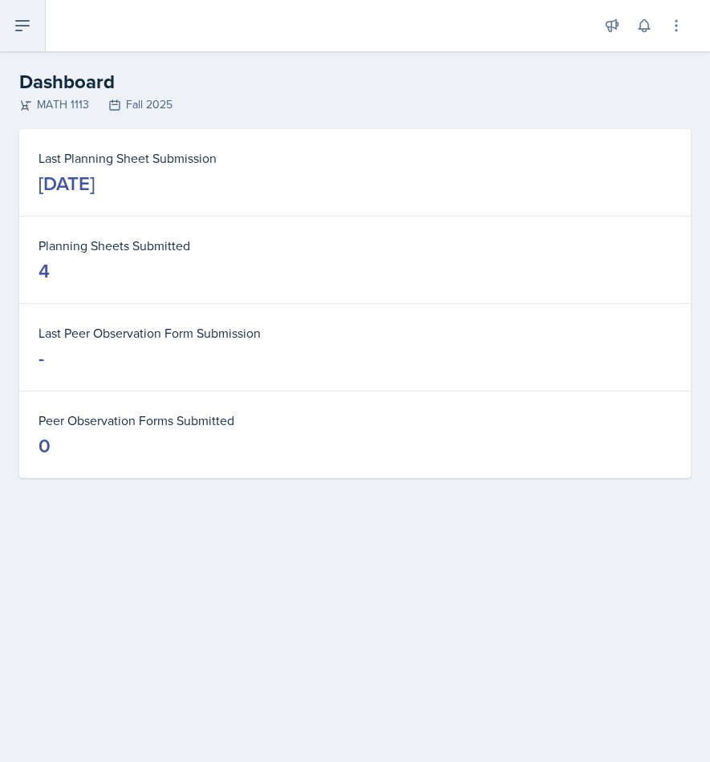
click at [29, 13] on button at bounding box center [23, 25] width 46 height 51
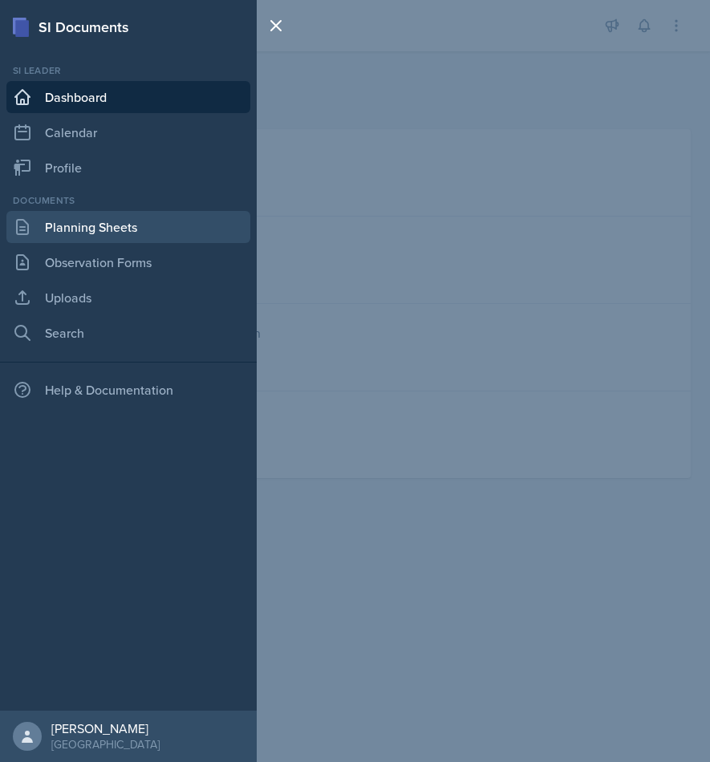
click at [92, 221] on link "Planning Sheets" at bounding box center [128, 227] width 244 height 32
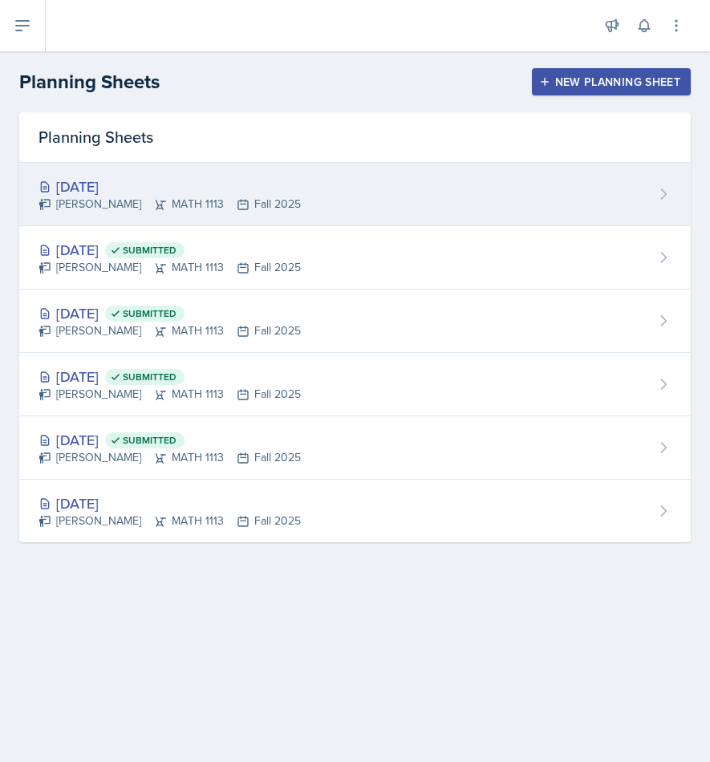
click at [379, 186] on div "[DATE] [PERSON_NAME] MATH 1113 Fall 2025" at bounding box center [354, 194] width 671 height 63
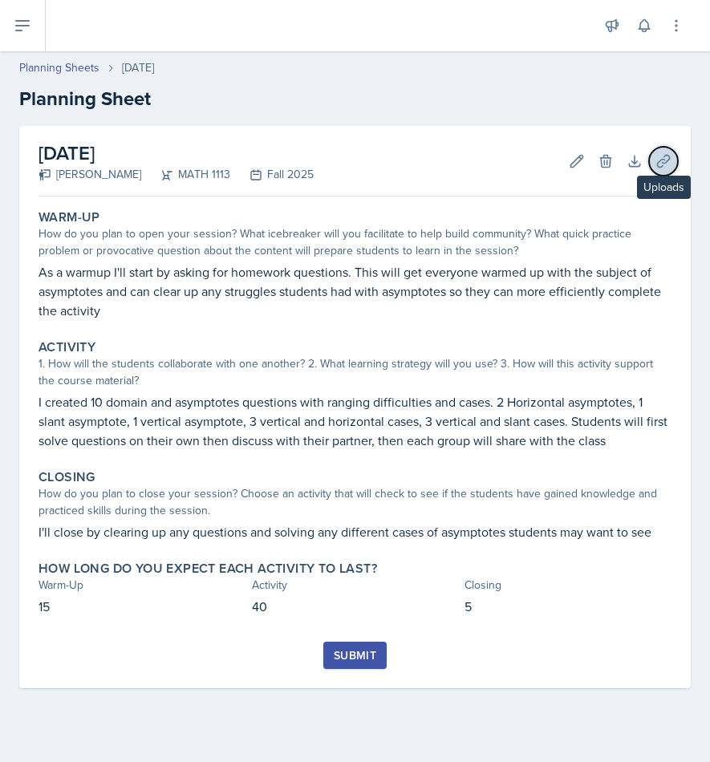
click at [663, 164] on icon at bounding box center [663, 161] width 16 height 16
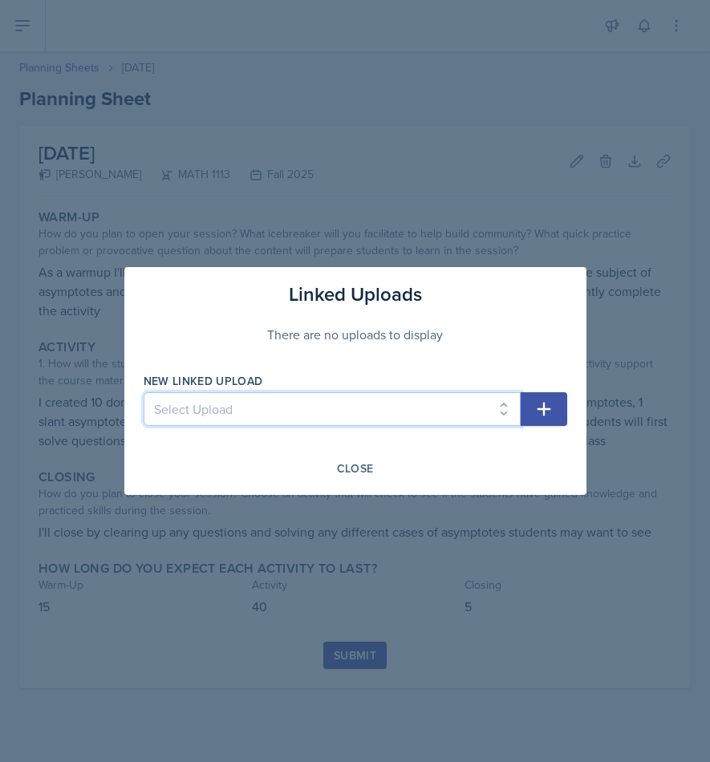
click at [383, 420] on select "Select Upload First week lesson Second week lesson Third Week Asymptotes" at bounding box center [332, 409] width 377 height 34
select select "1e496283-af92-40f7-95d5-7b694811e244"
click at [144, 392] on select "Select Upload First week lesson Second week lesson Third Week Asymptotes" at bounding box center [332, 409] width 377 height 34
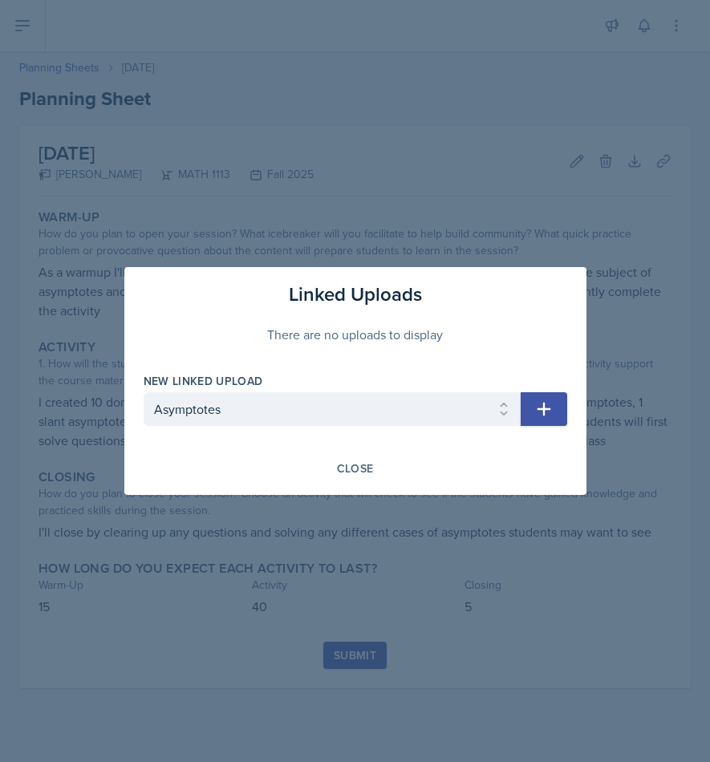
click at [557, 408] on button "button" at bounding box center [543, 409] width 47 height 34
select select
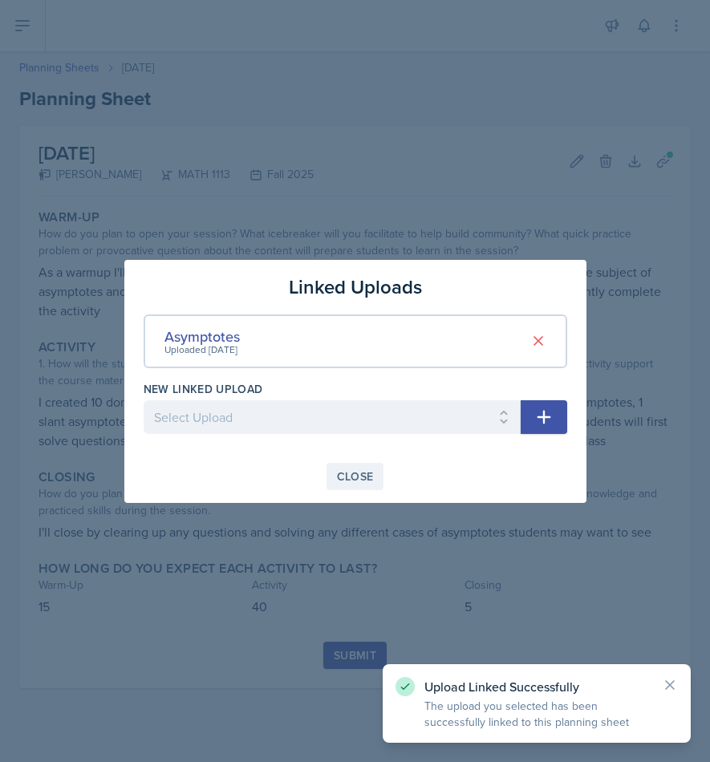
click at [344, 488] on button "Close" at bounding box center [355, 476] width 58 height 27
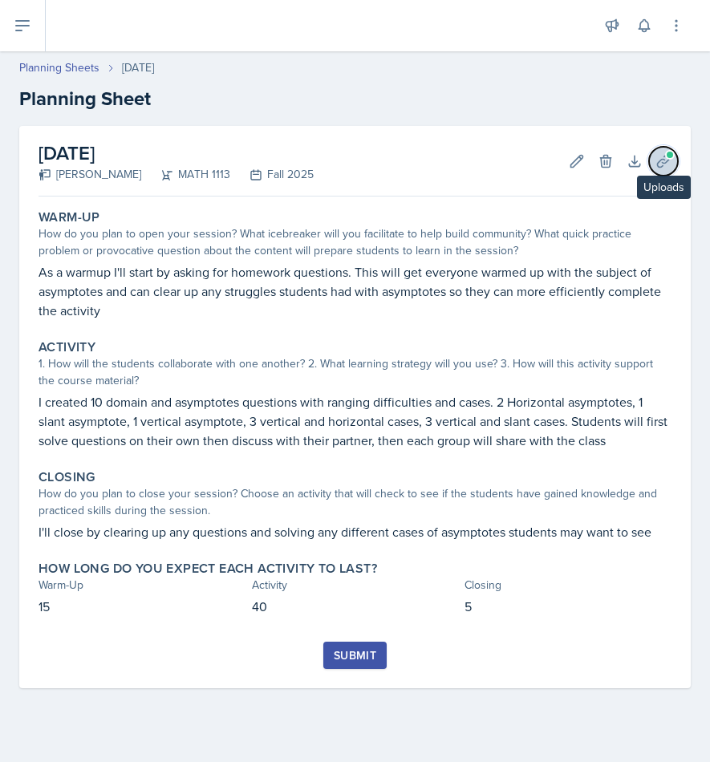
click at [662, 148] on button "Uploads" at bounding box center [663, 161] width 29 height 29
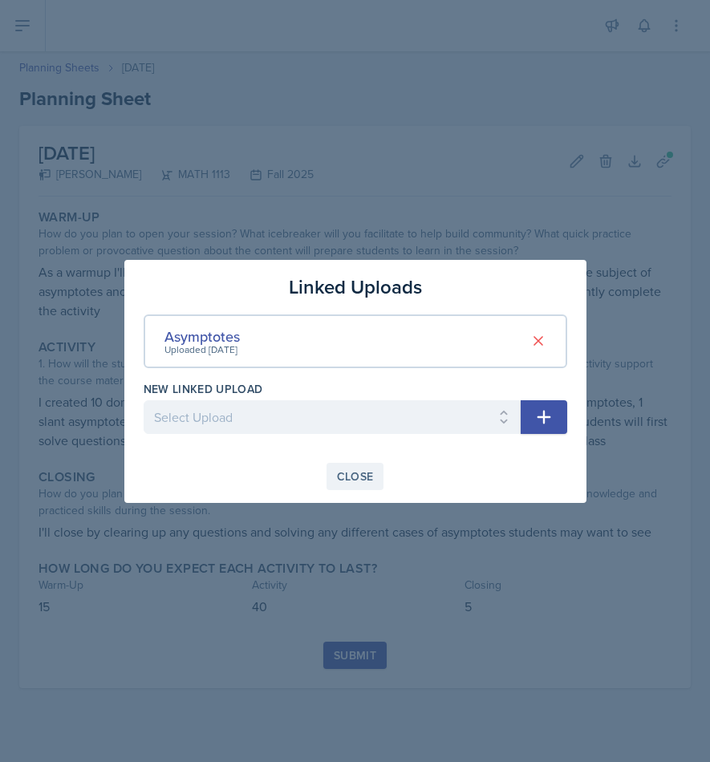
click at [331, 478] on button "Close" at bounding box center [355, 476] width 58 height 27
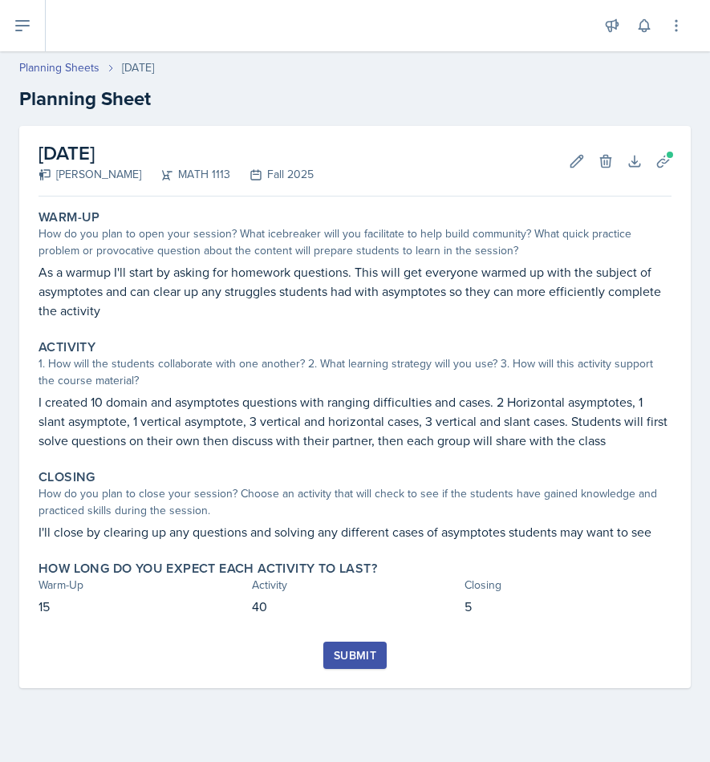
click at [358, 646] on button "Submit" at bounding box center [354, 655] width 63 height 27
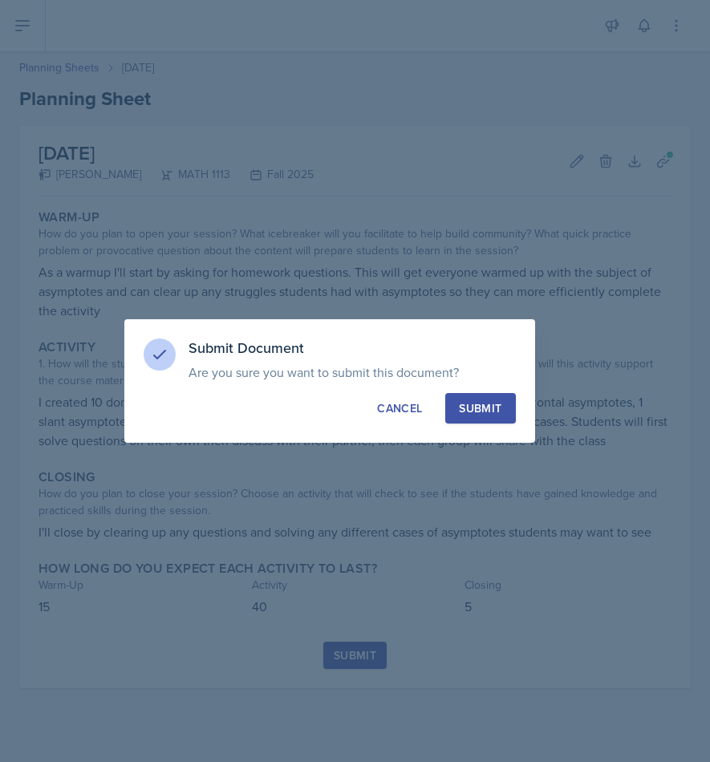
click at [496, 411] on div "Submit" at bounding box center [480, 408] width 43 height 16
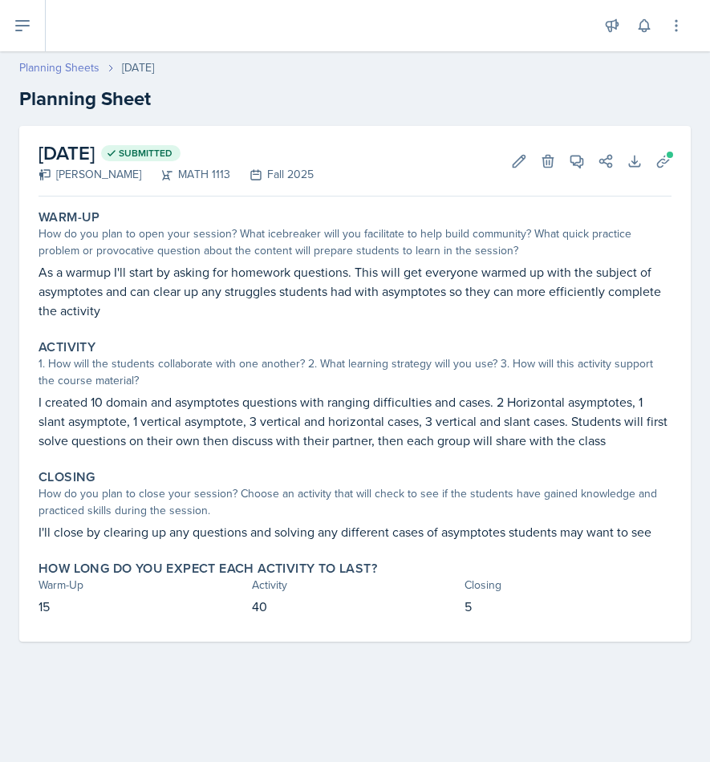
click at [67, 60] on link "Planning Sheets" at bounding box center [59, 67] width 80 height 17
